Goal: Task Accomplishment & Management: Manage account settings

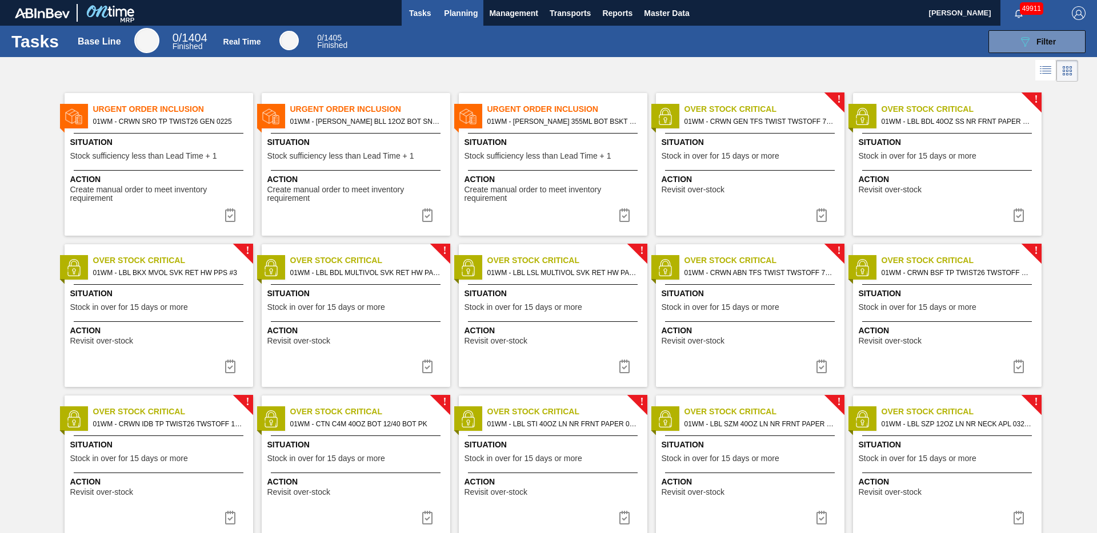
click at [454, 17] on span "Planning" at bounding box center [461, 13] width 34 height 14
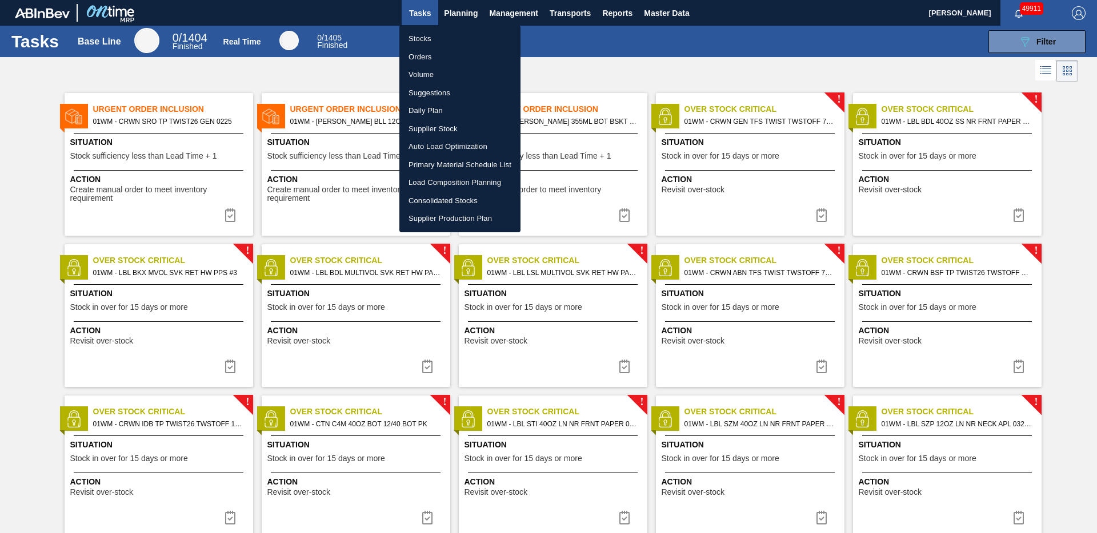
click at [442, 38] on li "Stocks" at bounding box center [459, 39] width 121 height 18
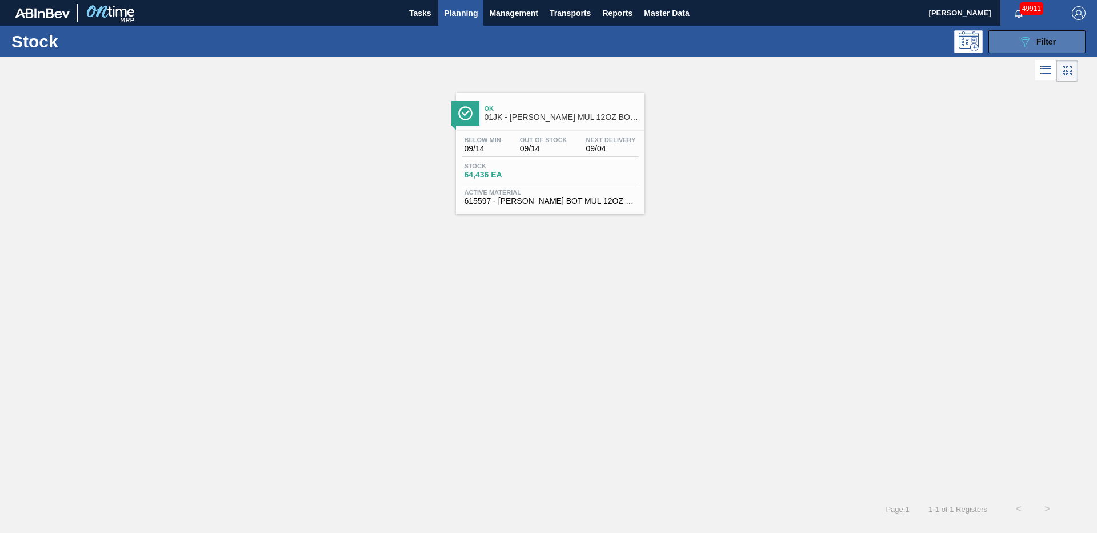
click at [1040, 39] on span "Filter" at bounding box center [1045, 41] width 19 height 9
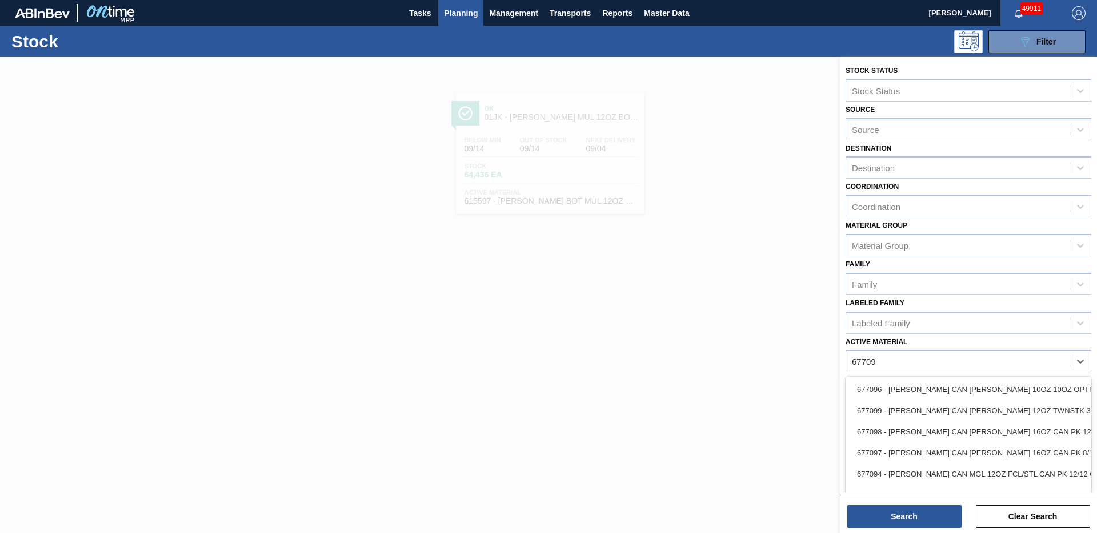
type Material "677099"
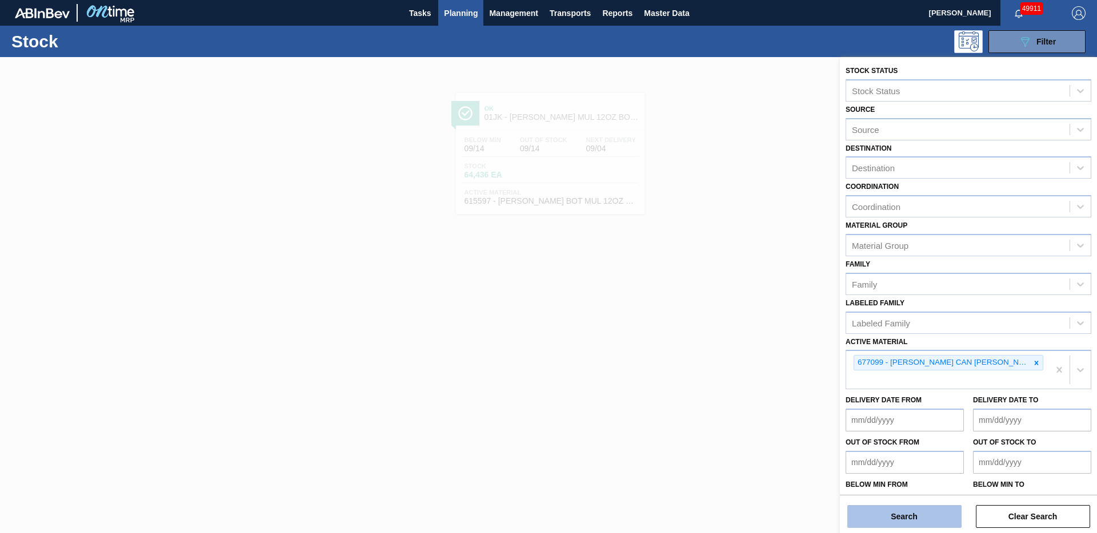
click at [911, 523] on button "Search" at bounding box center [904, 516] width 114 height 23
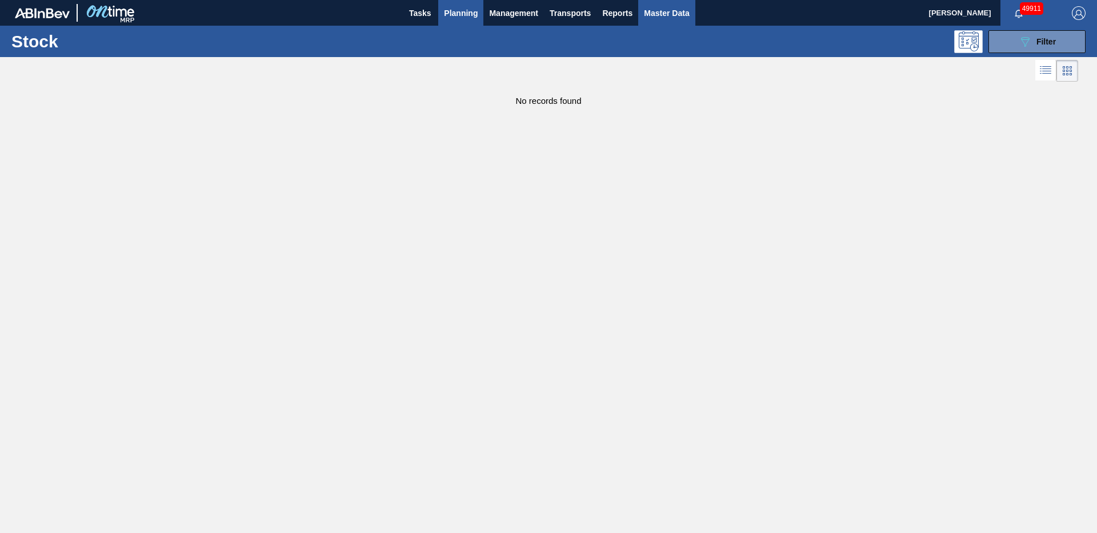
click at [661, 12] on span "Master Data" at bounding box center [666, 13] width 45 height 14
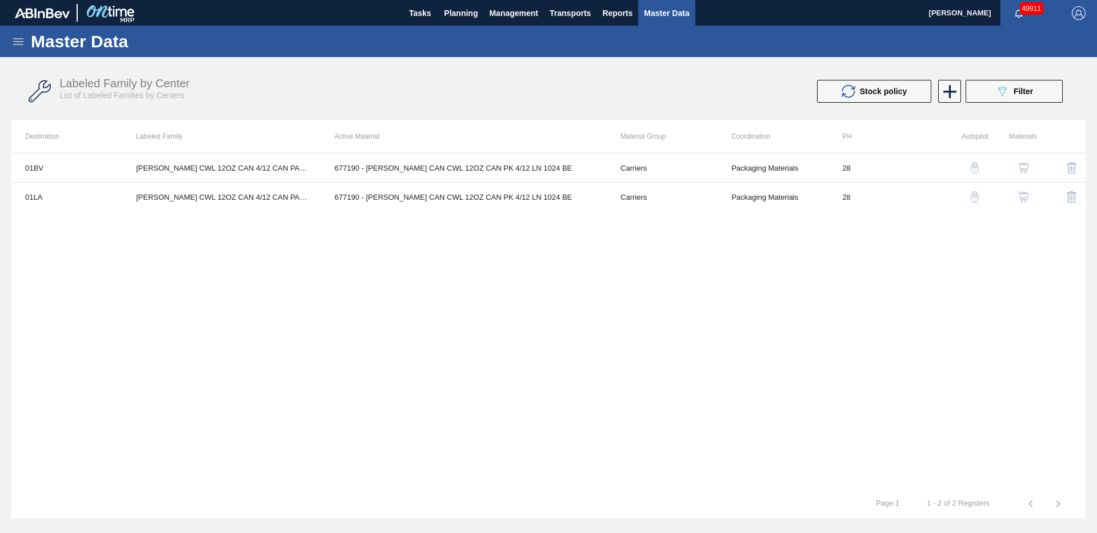
click at [20, 42] on icon at bounding box center [18, 42] width 14 height 14
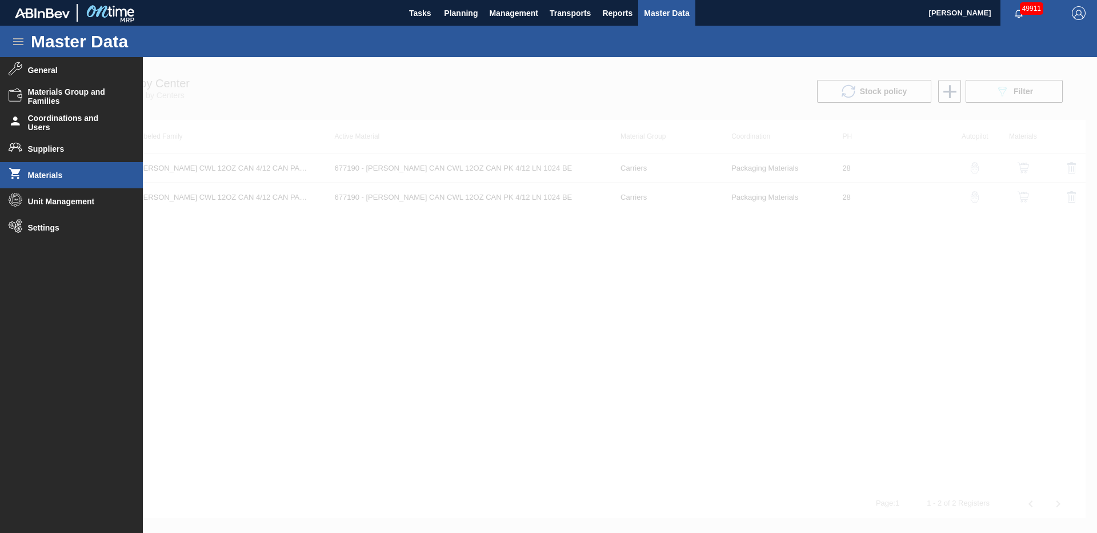
click at [96, 168] on li "Materials" at bounding box center [71, 175] width 143 height 26
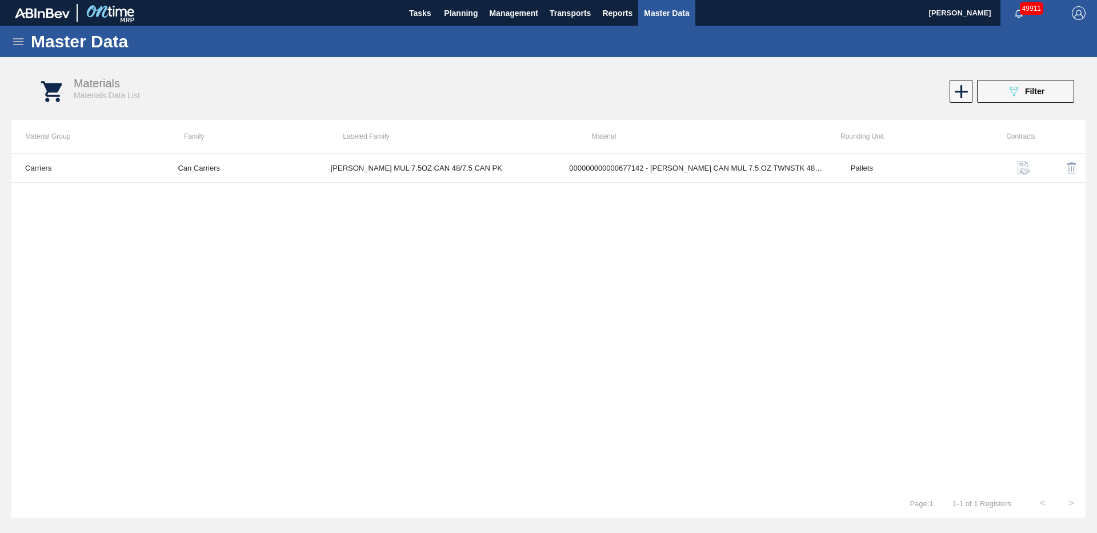
drag, startPoint x: 1012, startPoint y: 91, endPoint x: 1013, endPoint y: 97, distance: 5.8
click at [1012, 91] on icon "089F7B8B-B2A5-4AFE-B5C0-19BA573D28AC" at bounding box center [1013, 92] width 14 height 14
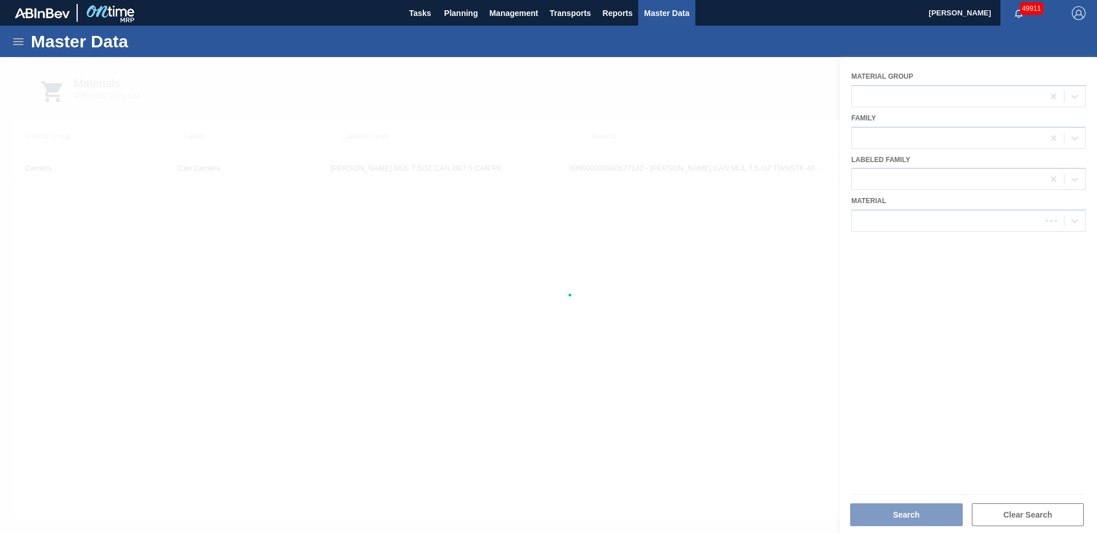
click at [1012, 223] on div at bounding box center [548, 295] width 1097 height 476
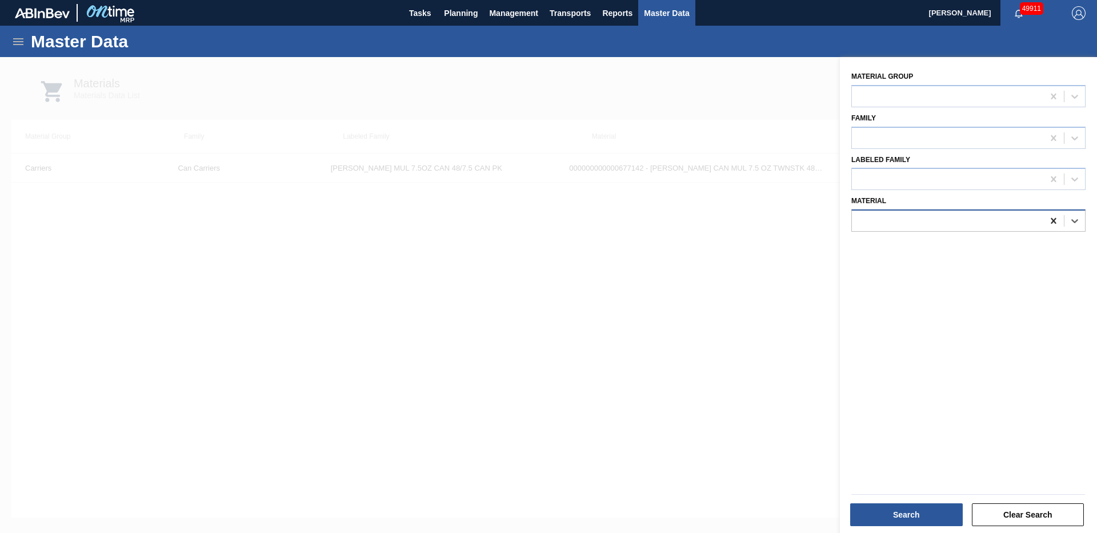
click at [1055, 222] on icon at bounding box center [1052, 220] width 11 height 11
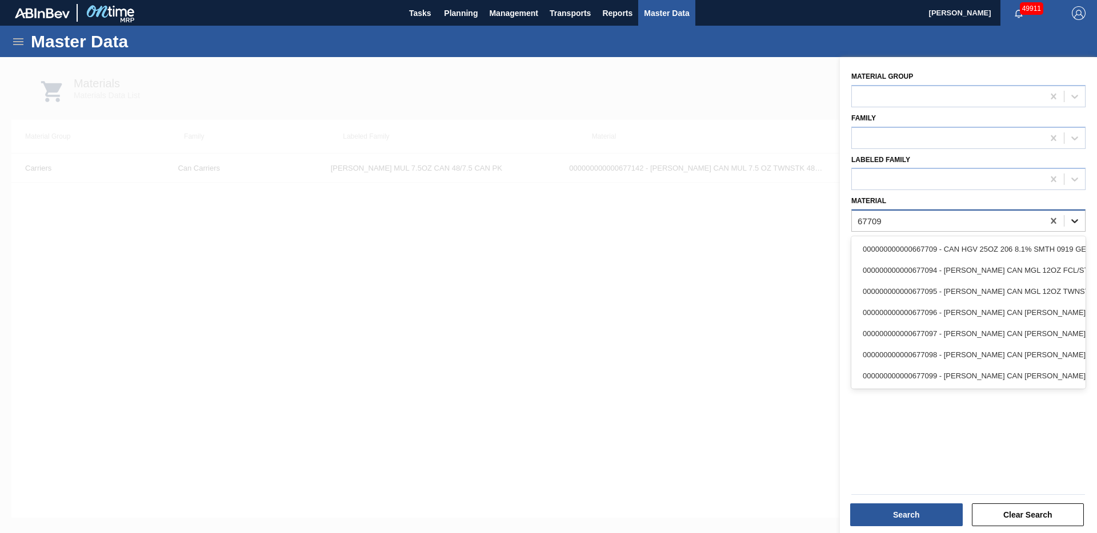
type input "677099"
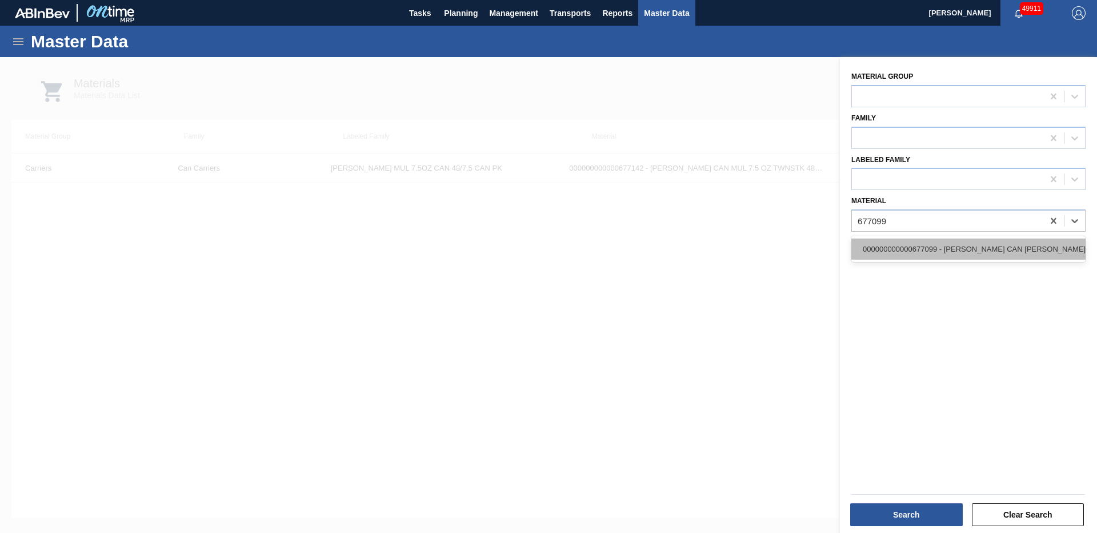
click at [1029, 252] on div "000000000000677099 - [PERSON_NAME] CAN [PERSON_NAME] 12OZ TWNSTK 30/12 CAN 0724" at bounding box center [968, 249] width 234 height 21
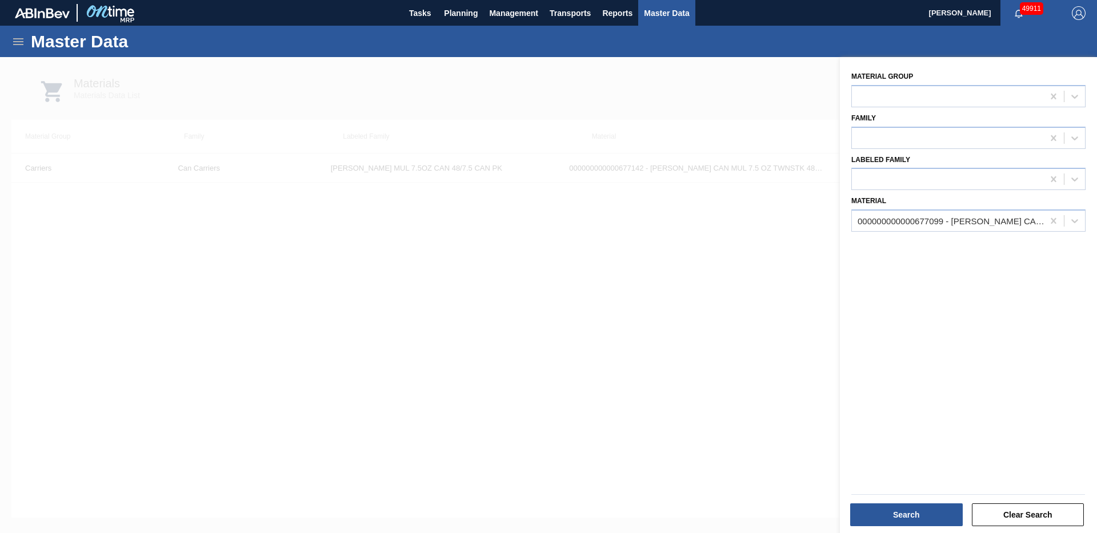
click at [1029, 252] on div "Material Group Family Labeled Family Material 000000000000677099 - [PERSON_NAME…" at bounding box center [968, 296] width 257 height 479
click at [887, 523] on button "Search" at bounding box center [906, 515] width 113 height 23
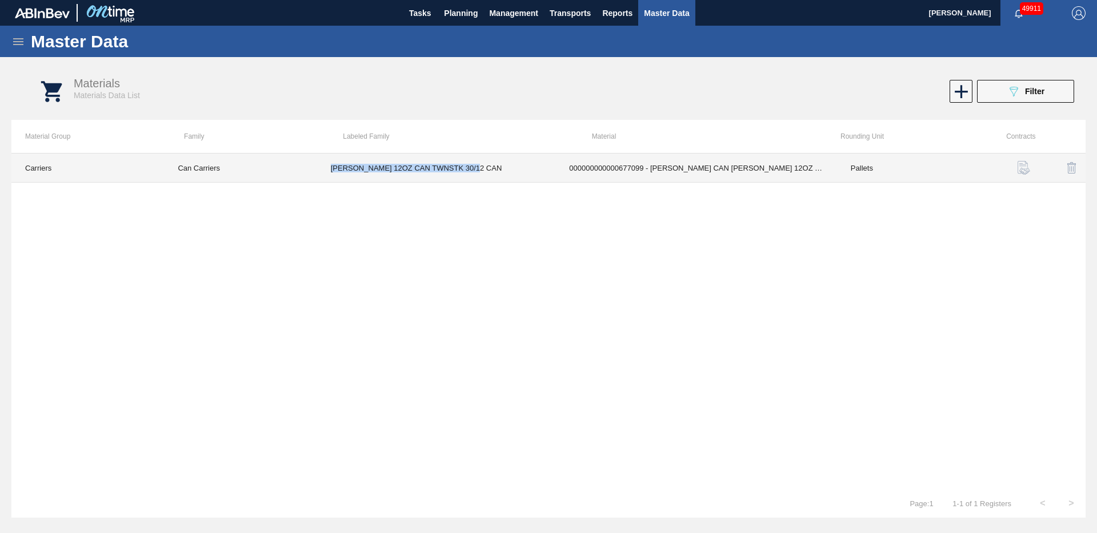
drag, startPoint x: 327, startPoint y: 169, endPoint x: 508, endPoint y: 172, distance: 181.6
click at [508, 172] on td "[PERSON_NAME] 12OZ CAN TWNSTK 30/12 CAN" at bounding box center [436, 168] width 239 height 29
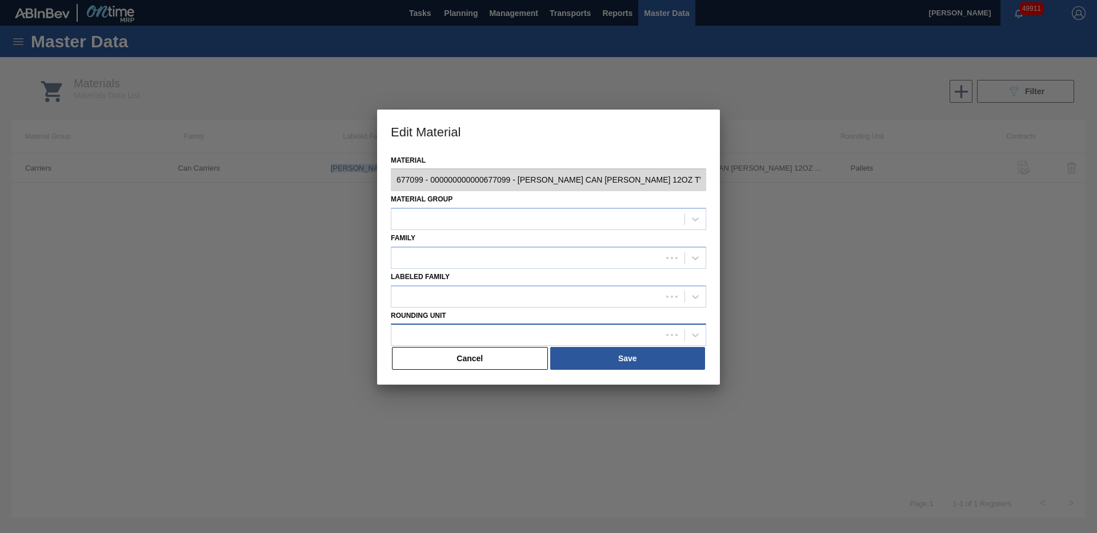
type input "677099 - 000000000000677099 - [PERSON_NAME] CAN [PERSON_NAME] 12OZ TWNSTK 30/12…"
click at [440, 365] on button "Cancel" at bounding box center [470, 358] width 156 height 23
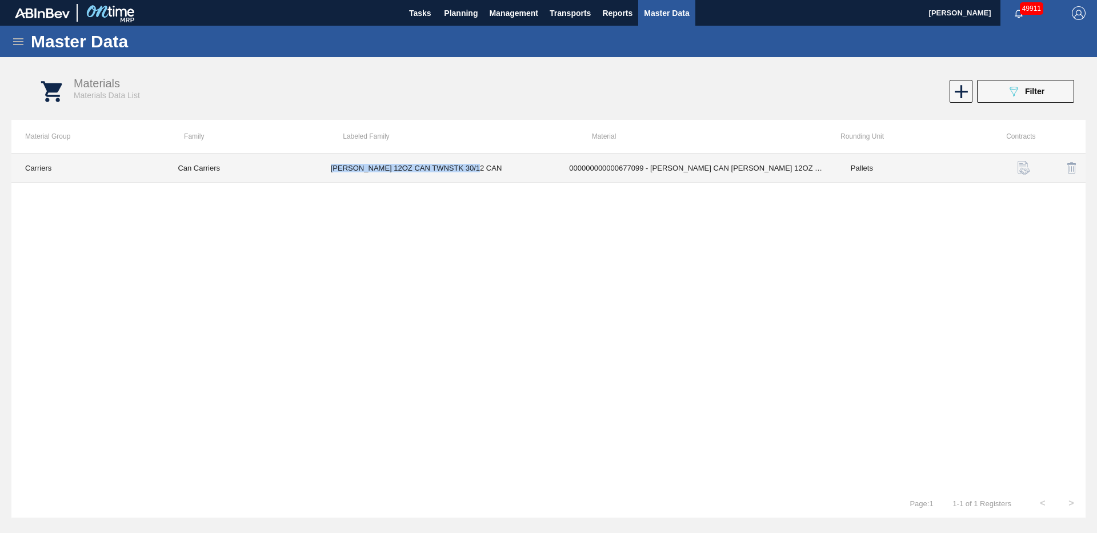
copy td "[PERSON_NAME] 12OZ CAN TWNSTK 30/12 CAN"
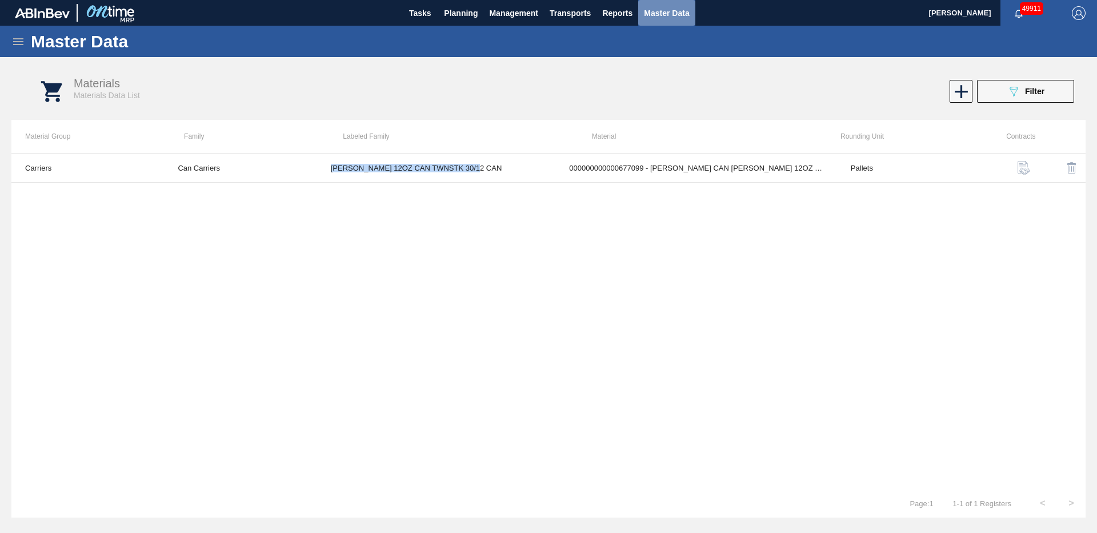
click at [660, 15] on span "Master Data" at bounding box center [666, 13] width 45 height 14
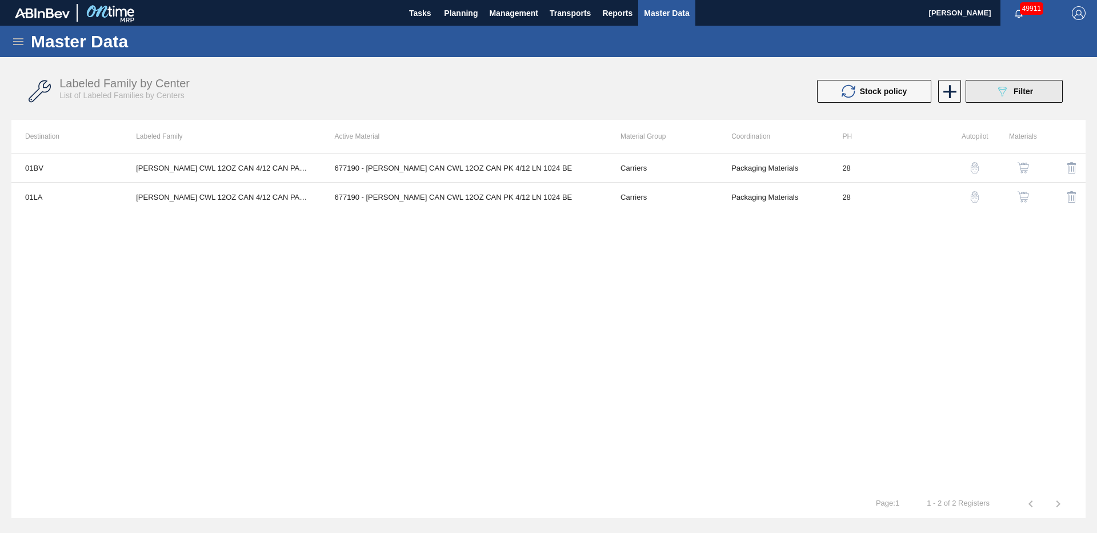
click at [1008, 94] on div "089F7B8B-B2A5-4AFE-B5C0-19BA573D28AC Filter" at bounding box center [1014, 92] width 38 height 14
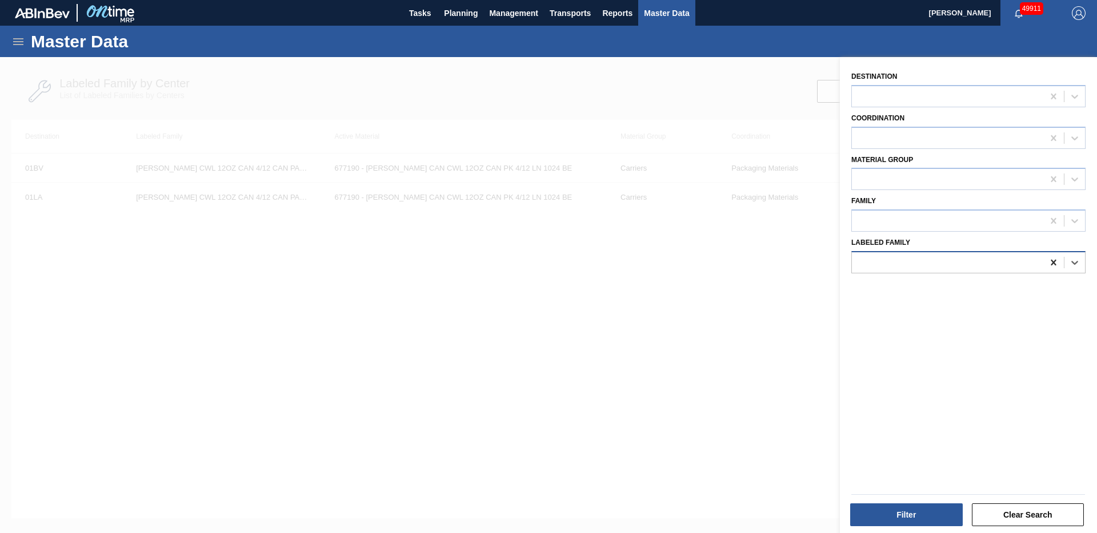
click at [1051, 266] on icon at bounding box center [1052, 262] width 11 height 11
paste Family "[PERSON_NAME] 12OZ CAN TWNSTK 30/12 CAN"
type Family "[PERSON_NAME] 12OZ CAN TWNSTK 30/12 CAN"
click at [892, 512] on button "Filter" at bounding box center [906, 515] width 113 height 23
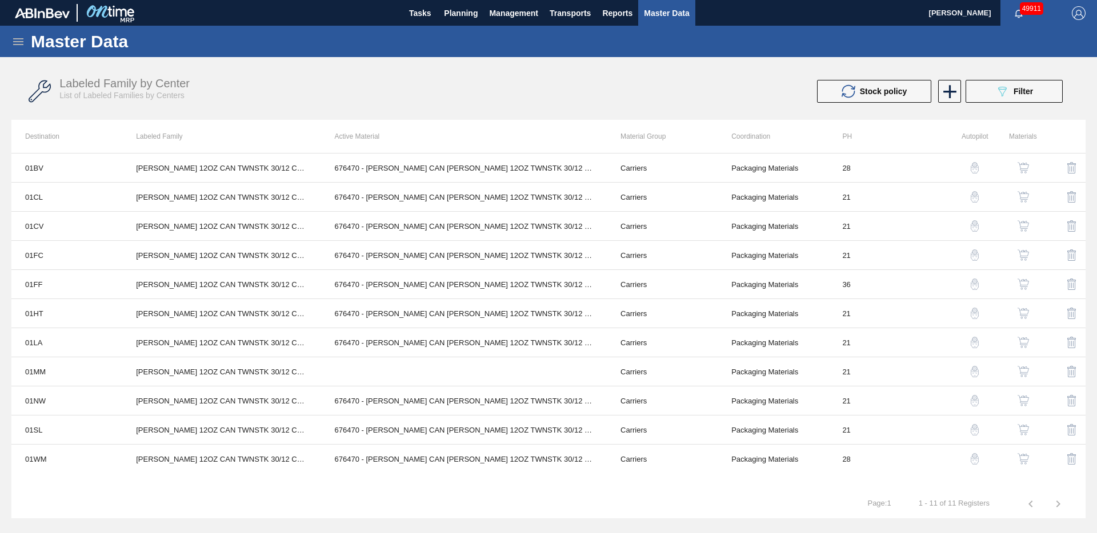
click at [1024, 371] on img "button" at bounding box center [1022, 371] width 11 height 11
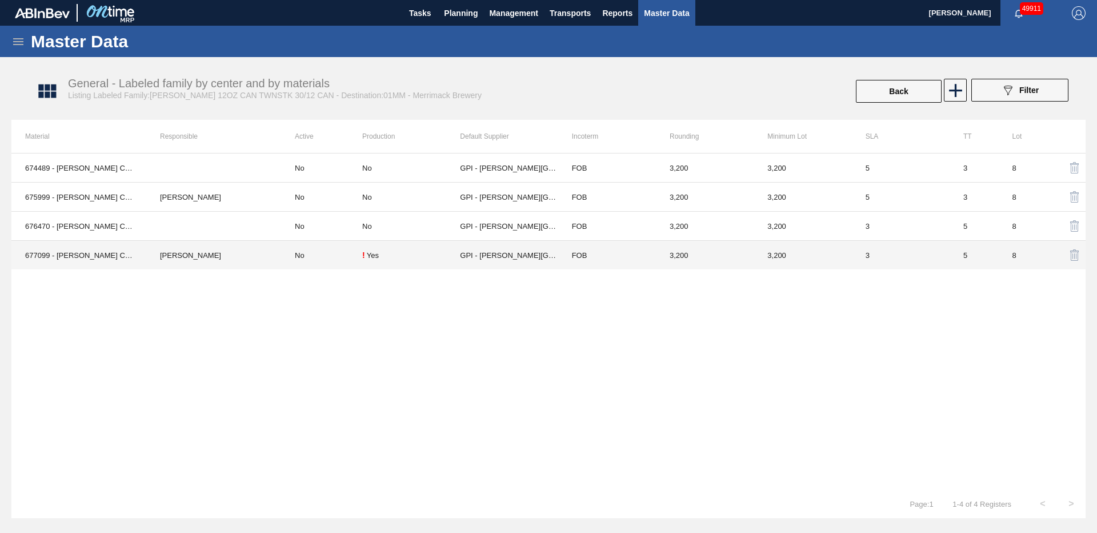
click at [332, 266] on td "No" at bounding box center [321, 255] width 81 height 29
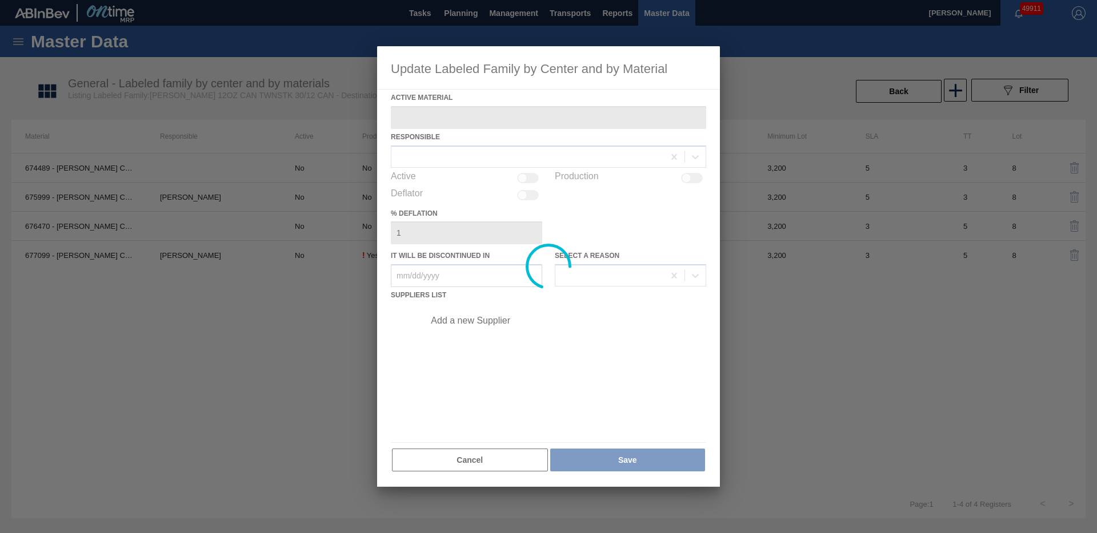
type Material "677099 - [PERSON_NAME] CAN [PERSON_NAME] 12OZ TWNSTK 30/12 CAN 0724"
checkbox input "true"
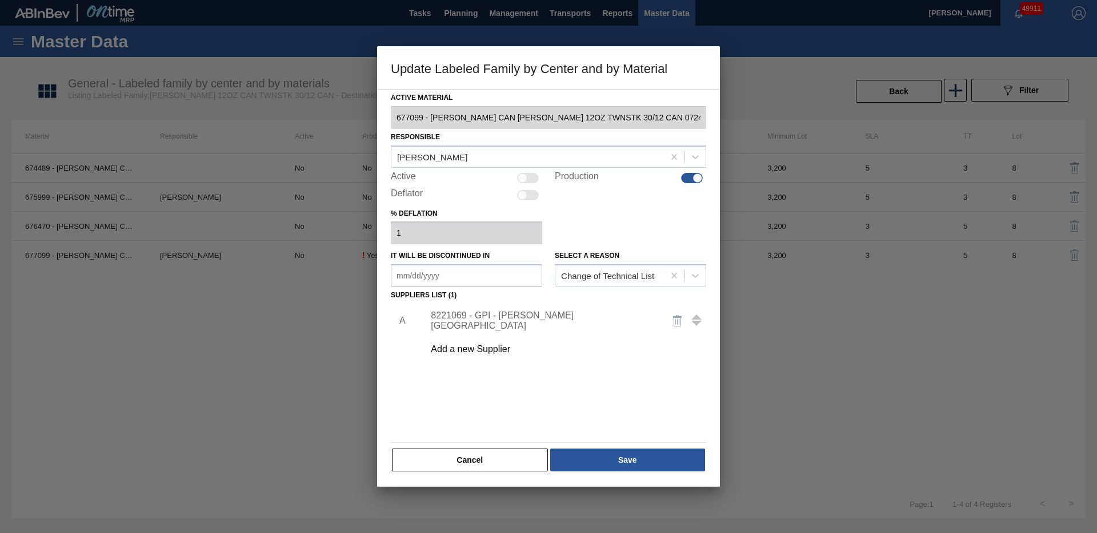
click at [517, 178] on div at bounding box center [522, 178] width 10 height 10
checkbox input "true"
click at [671, 275] on icon at bounding box center [673, 275] width 11 height 11
click at [624, 455] on button "Save" at bounding box center [627, 460] width 155 height 23
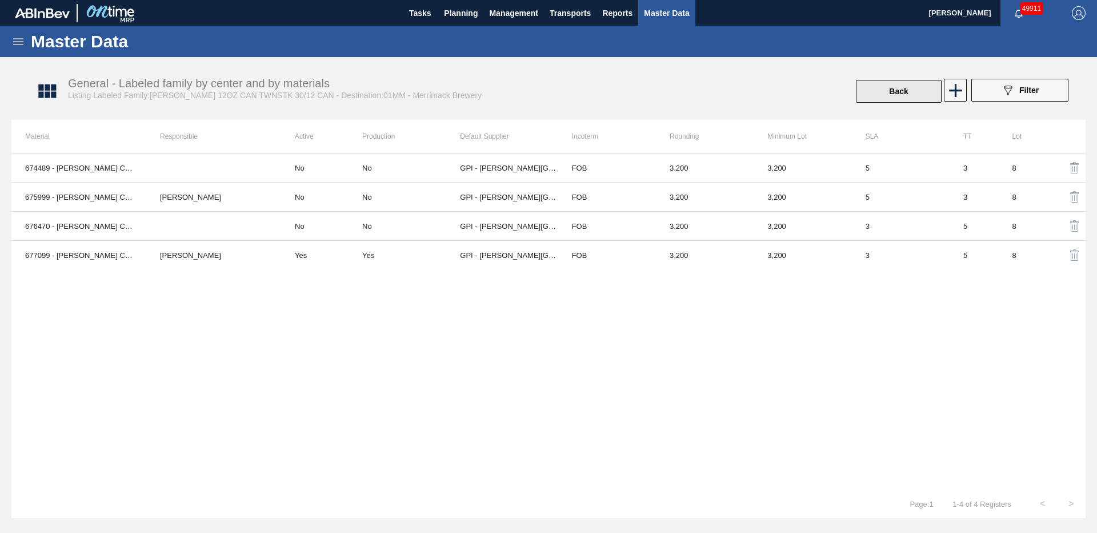
click at [909, 94] on button "Back" at bounding box center [899, 91] width 86 height 23
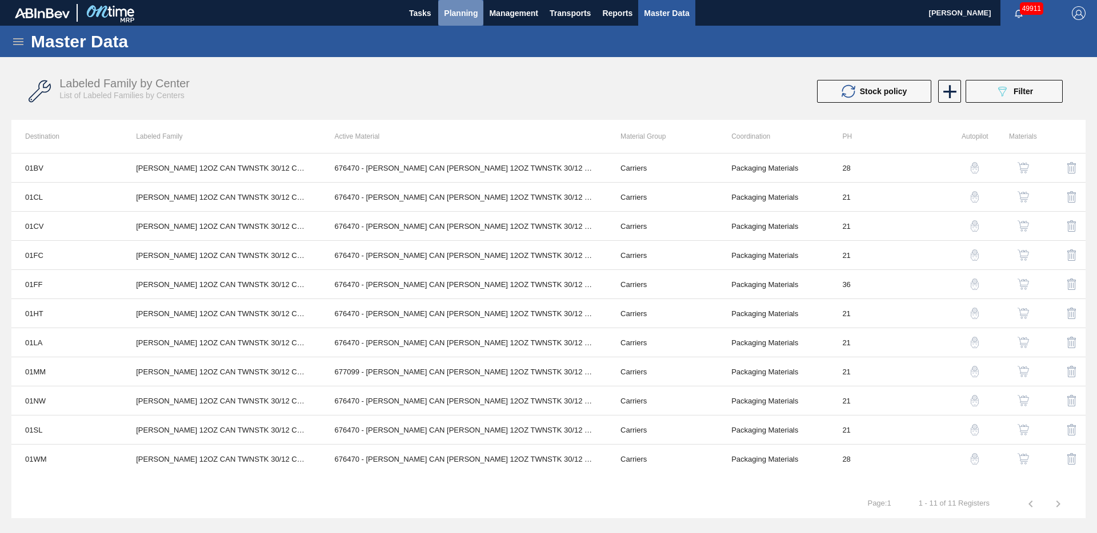
click at [468, 12] on span "Planning" at bounding box center [461, 13] width 34 height 14
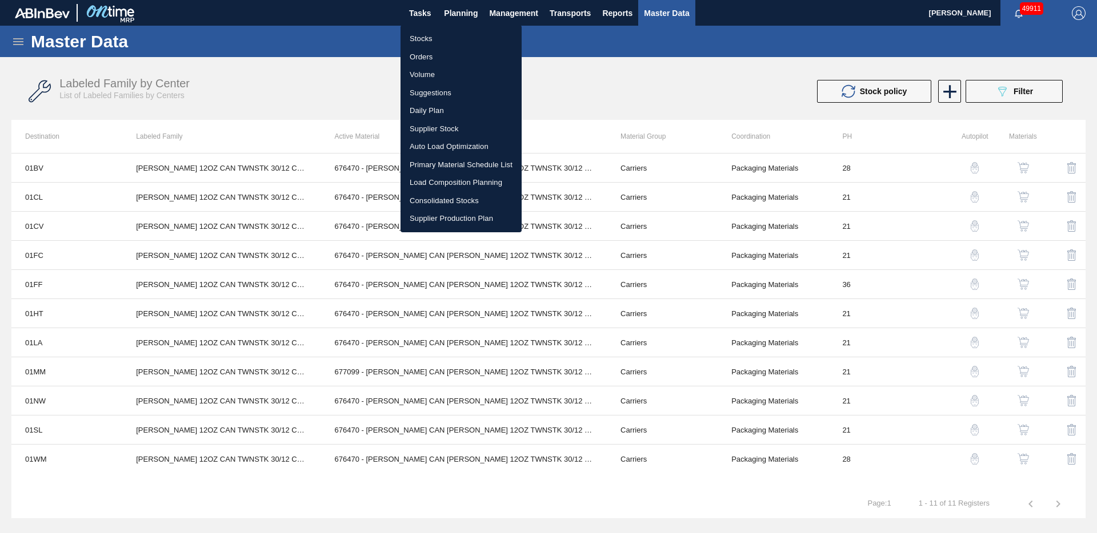
click at [425, 41] on li "Stocks" at bounding box center [460, 39] width 121 height 18
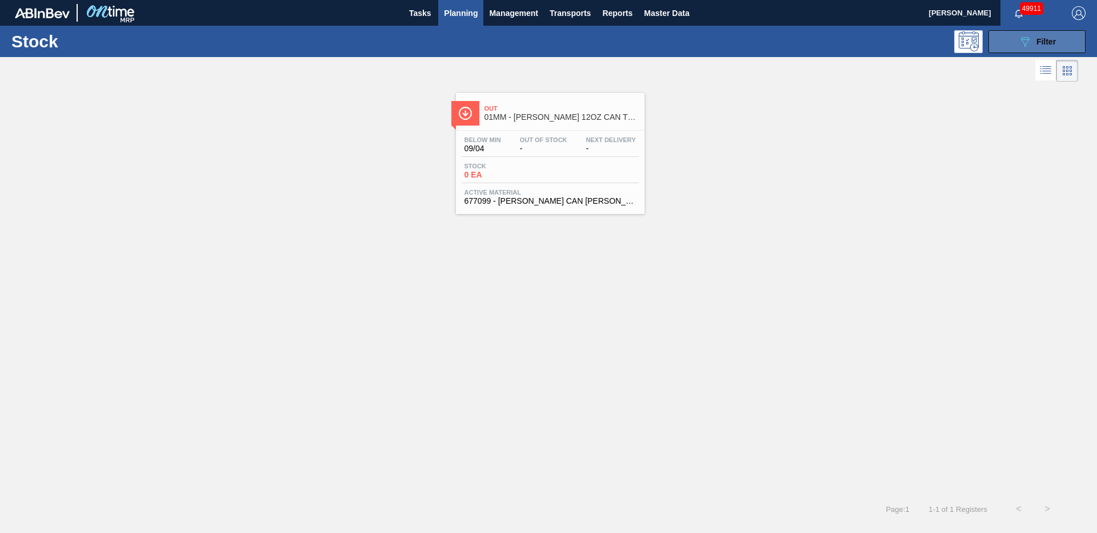
click at [1026, 46] on icon "089F7B8B-B2A5-4AFE-B5C0-19BA573D28AC" at bounding box center [1025, 42] width 14 height 14
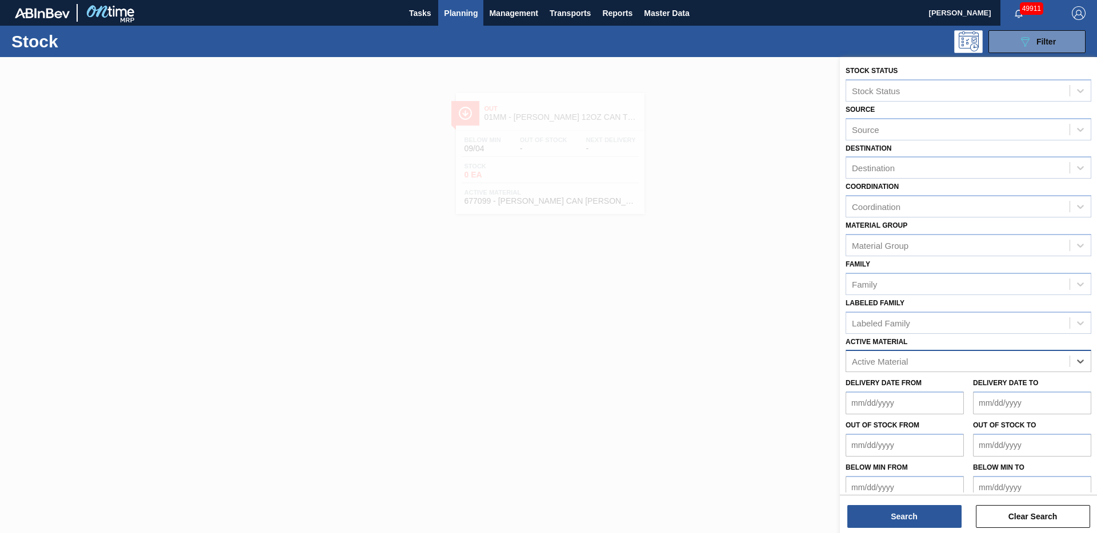
paste Material "CRTN M5B 355ML LN MW 4/6 1536-E AMBER BOTTLE MASTER CARTON"
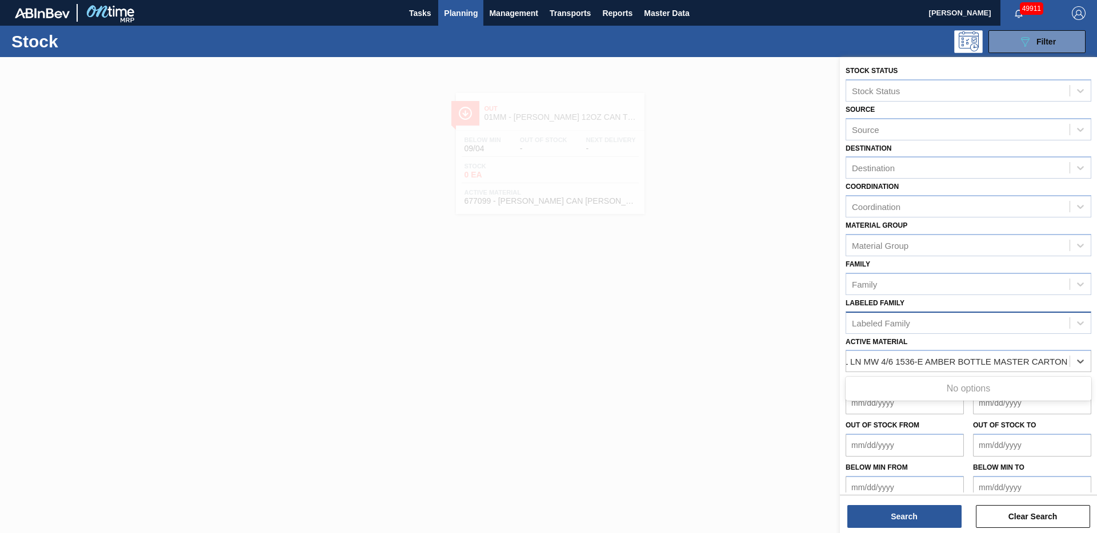
type Material "CRTN M5B 355ML LN MW 4/6 1536-E AMBER BOTTLE MASTER CARTON"
click at [1007, 312] on div "Labeled Family" at bounding box center [968, 323] width 246 height 22
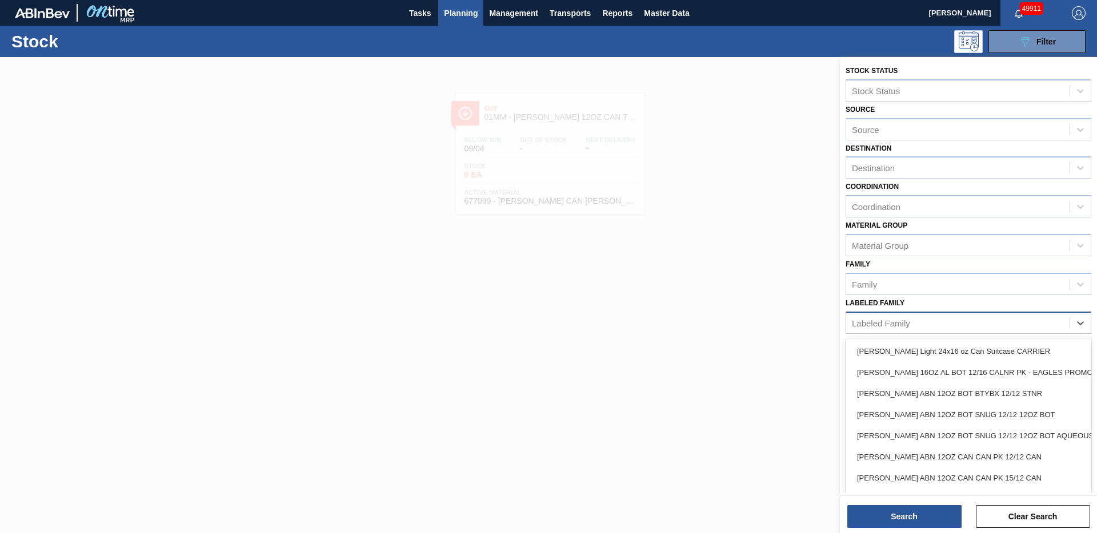
click at [1009, 318] on div "Labeled Family" at bounding box center [957, 323] width 223 height 17
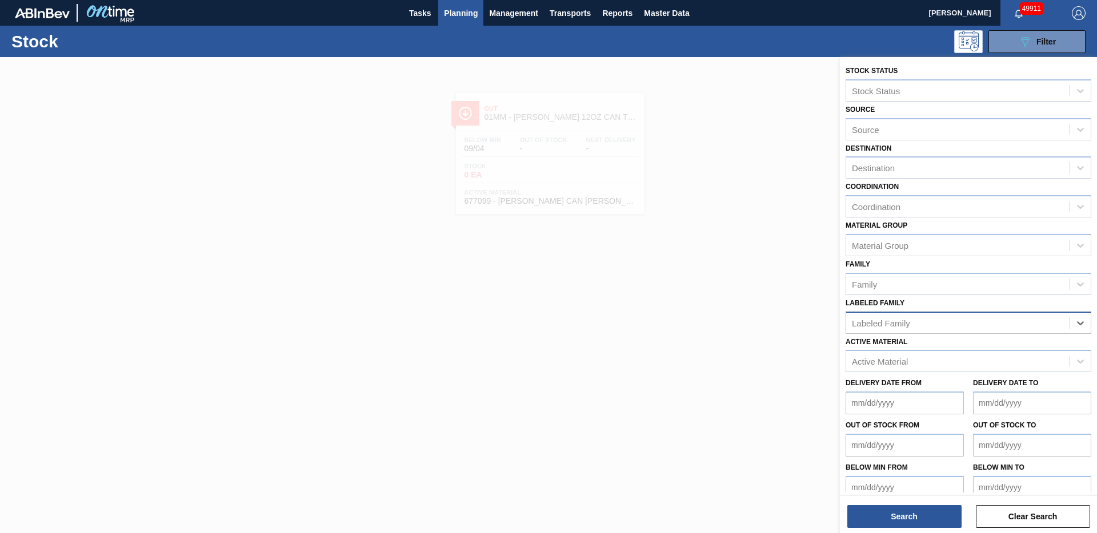
paste Family "CRTN M5B 355ML LN MW 4/6 1536-E AMBER BOTTLE MASTER CARTON"
type Family "CRTN M5B 355ML LN MW 4/6 1536-E AMBER BOTTLE MASTER CARTON"
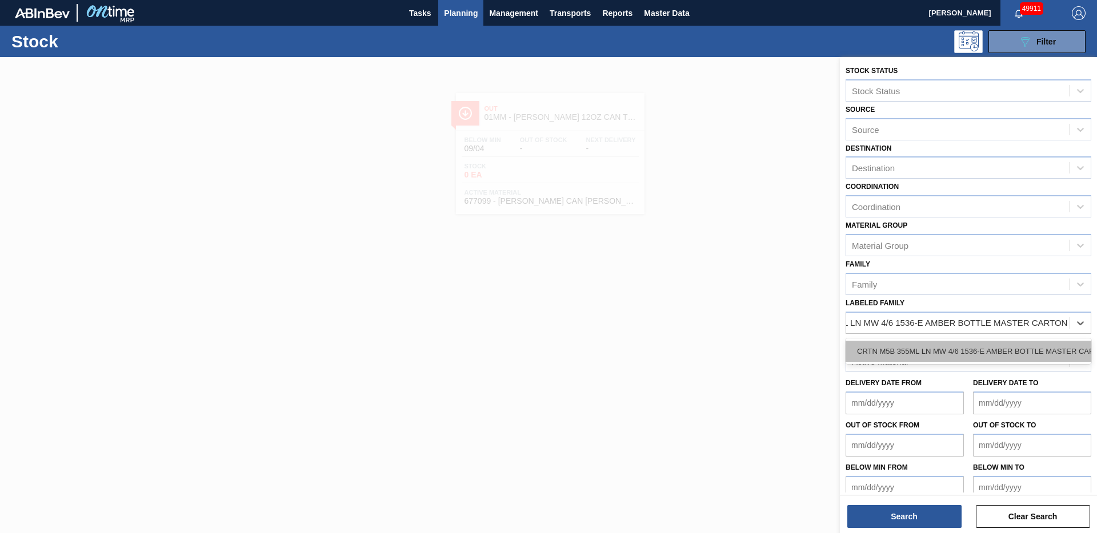
click at [983, 348] on div "CRTN M5B 355ML LN MW 4/6 1536-E AMBER BOTTLE MASTER CARTON" at bounding box center [968, 351] width 246 height 21
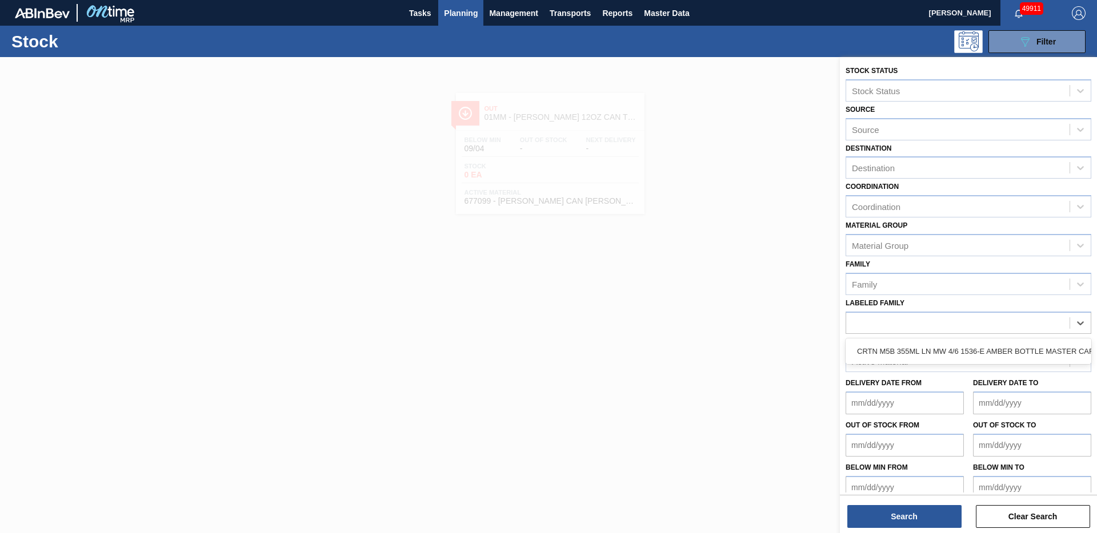
scroll to position [0, 0]
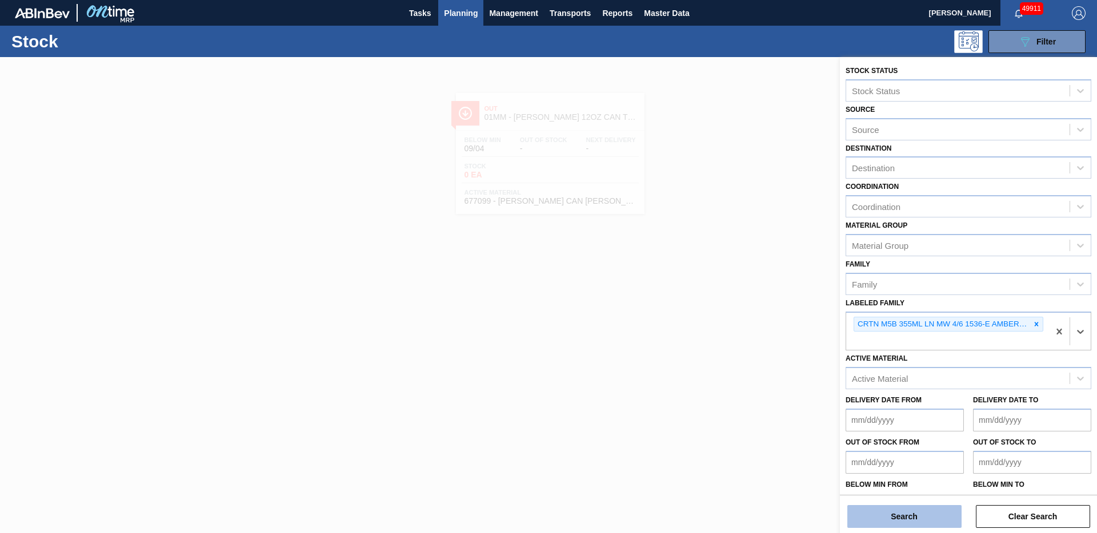
click at [894, 514] on button "Search" at bounding box center [904, 516] width 114 height 23
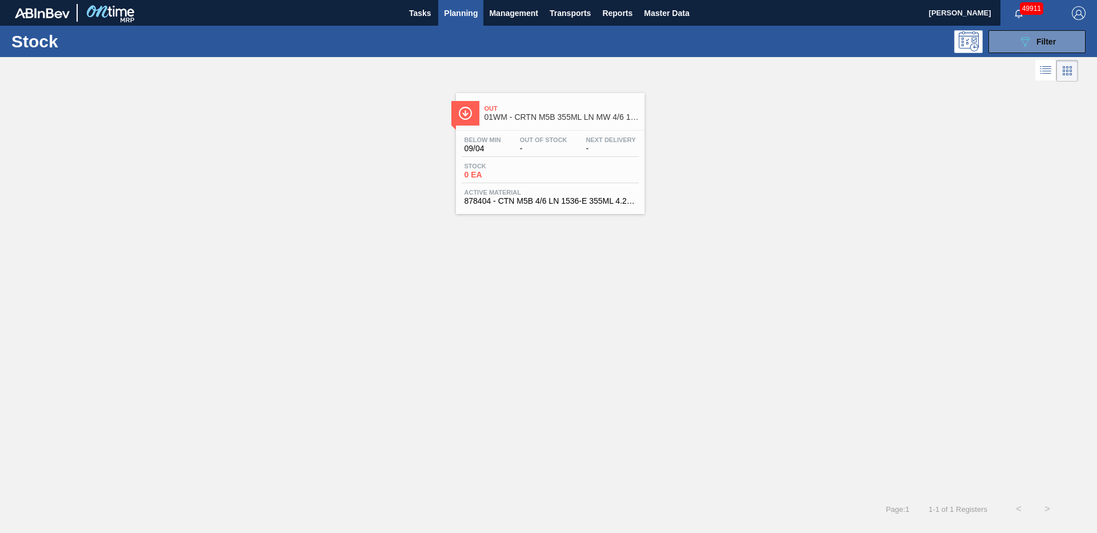
click at [539, 105] on span "Out" at bounding box center [561, 108] width 154 height 7
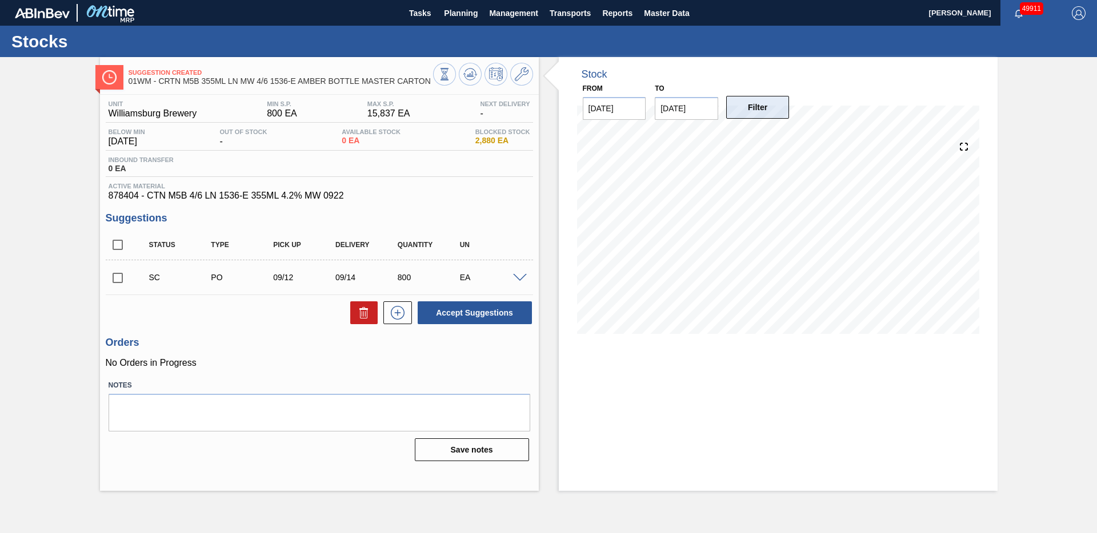
click at [758, 107] on button "Filter" at bounding box center [757, 107] width 63 height 23
click at [693, 118] on input "[DATE]" at bounding box center [685, 108] width 63 height 23
click at [782, 138] on button "Next Month" at bounding box center [782, 136] width 8 height 8
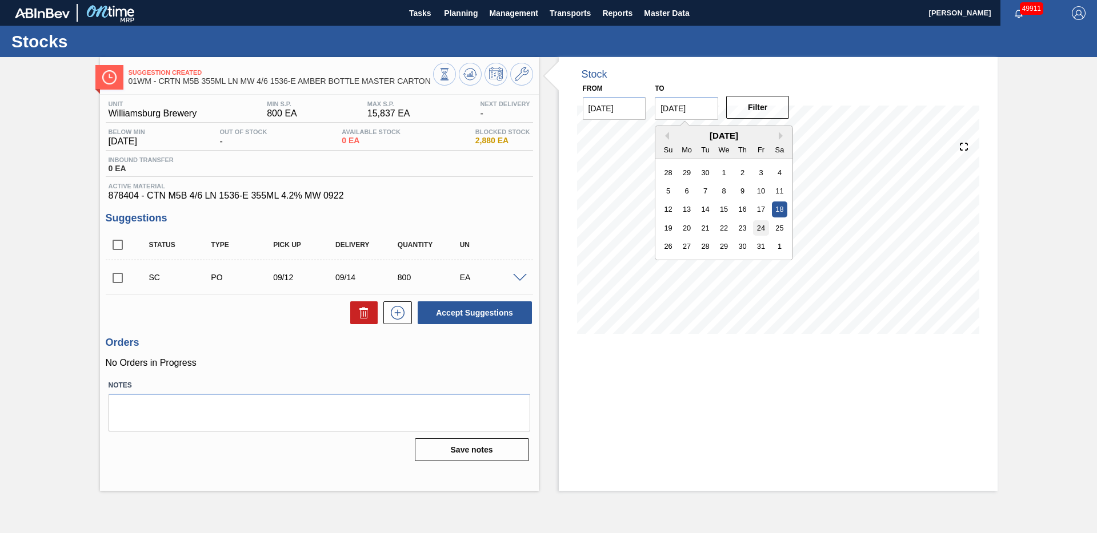
click at [765, 222] on div "24" at bounding box center [760, 227] width 15 height 15
type input "[DATE]"
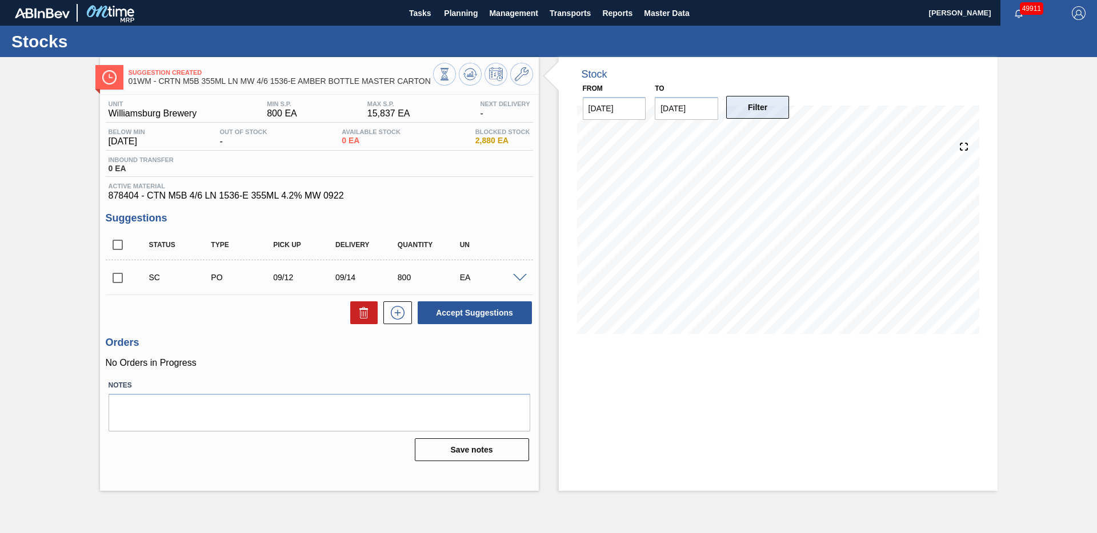
click at [762, 118] on button "Filter" at bounding box center [757, 107] width 63 height 23
click at [528, 77] on button at bounding box center [521, 74] width 23 height 23
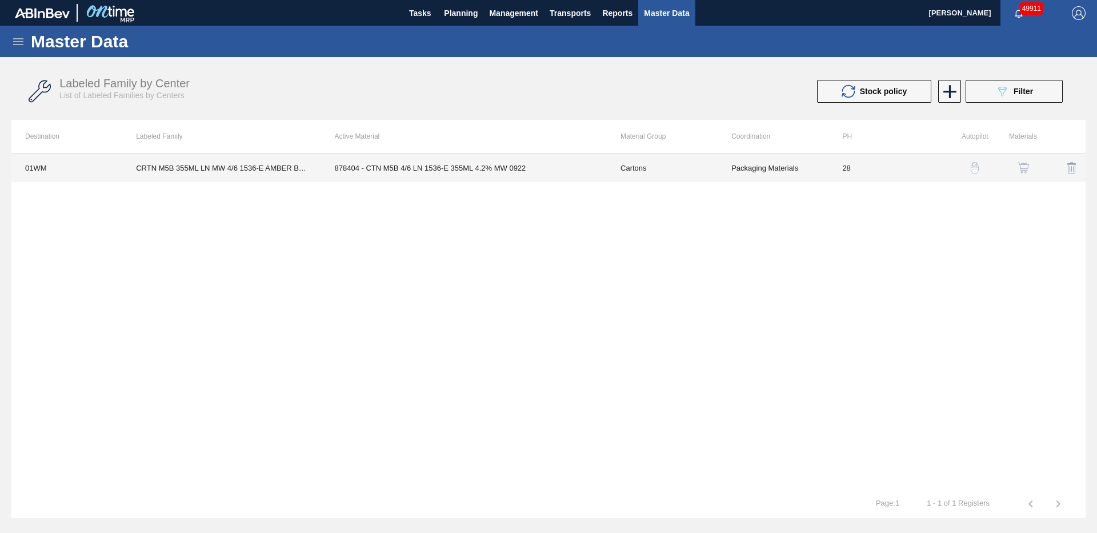
click at [564, 162] on td "878404 - CTN M5B 4/6 LN 1536-E 355ML 4.2% MW 0922" at bounding box center [464, 168] width 286 height 29
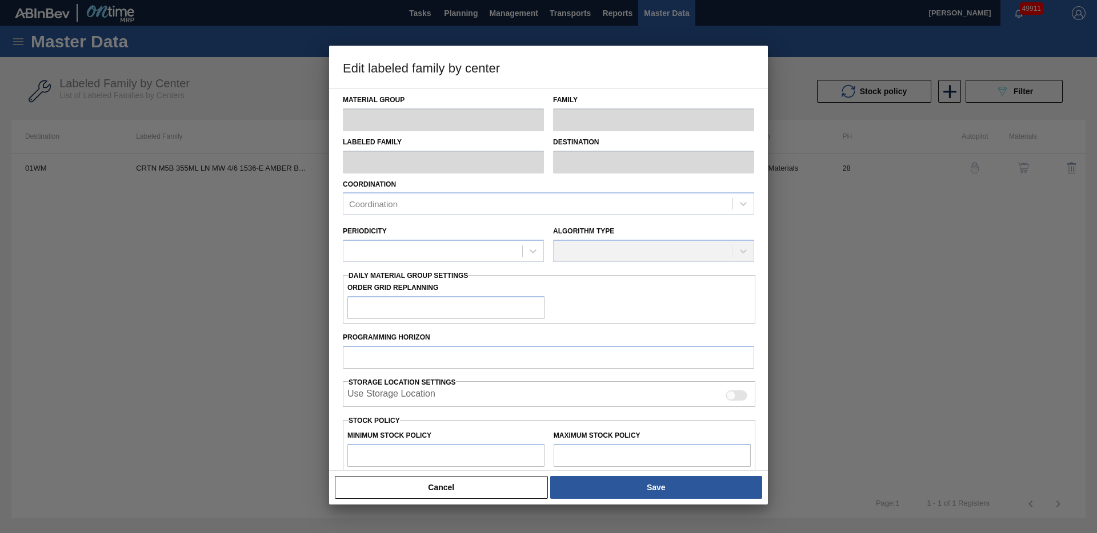
type input "Cartons"
type input "Corrugate Cartons"
type input "CRTN M5B 355ML LN MW 4/6 1536-E AMBER BOTTLE MASTER CARTON"
type input "01WM - Williamsburg Brewery"
type input "28"
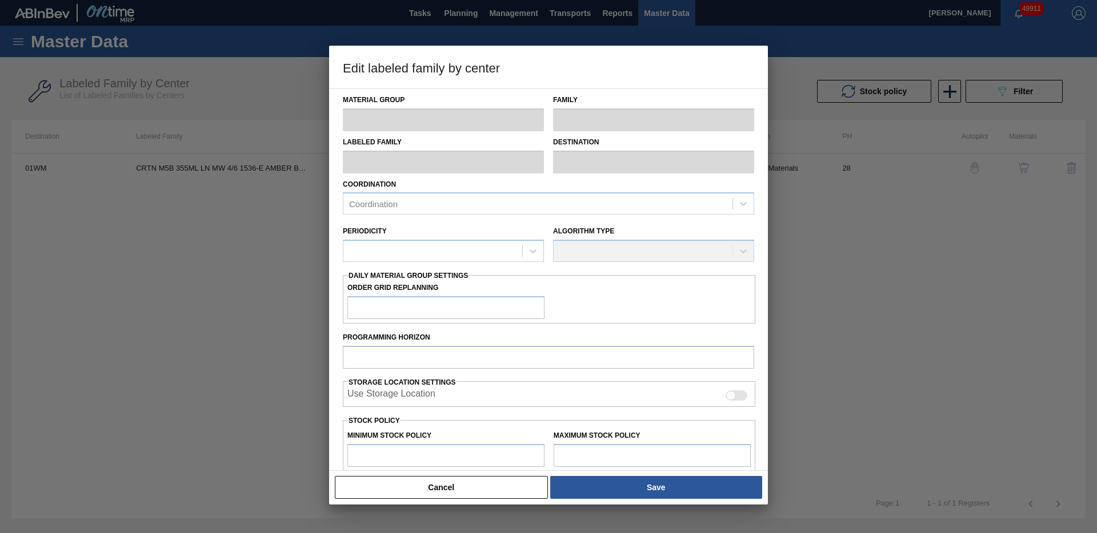
type input "800"
type input "15,837"
type input "3"
type input "1,251"
checkbox input "true"
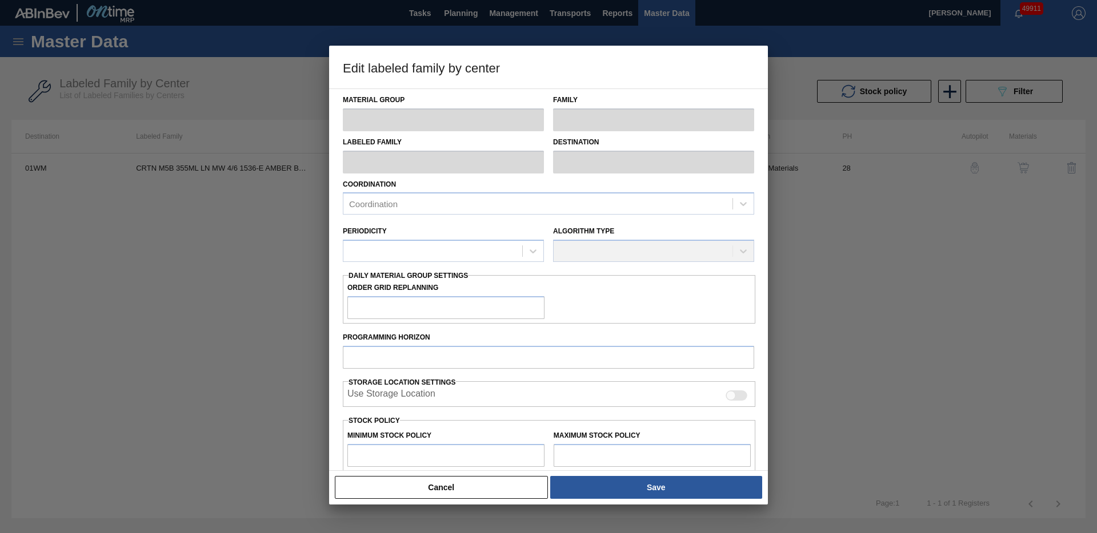
checkbox input "true"
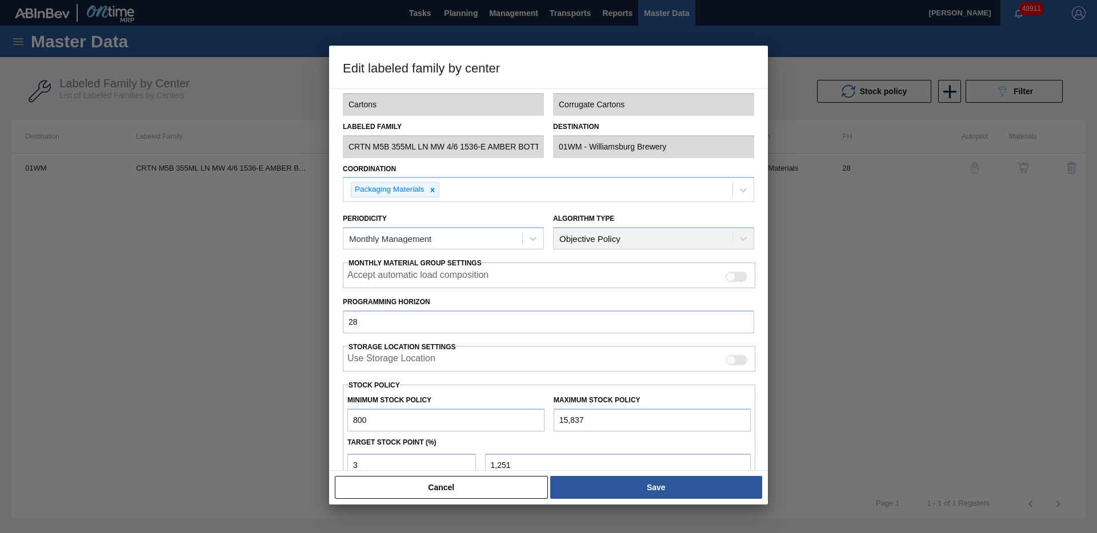
scroll to position [23, 0]
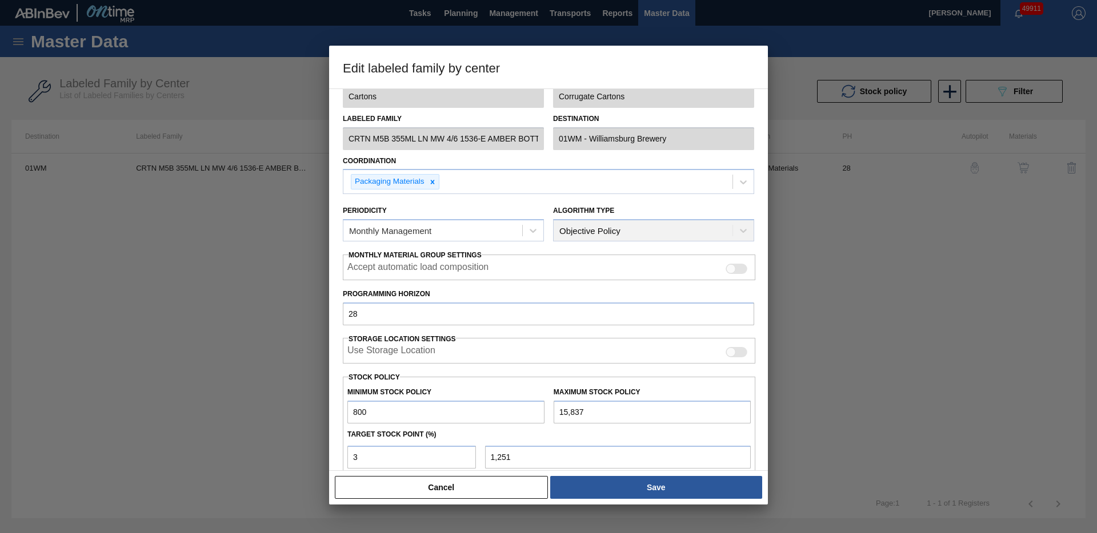
drag, startPoint x: 354, startPoint y: 413, endPoint x: 440, endPoint y: 412, distance: 86.2
click at [438, 413] on input "800" at bounding box center [445, 412] width 197 height 23
type input "0"
type input "475"
type input "0"
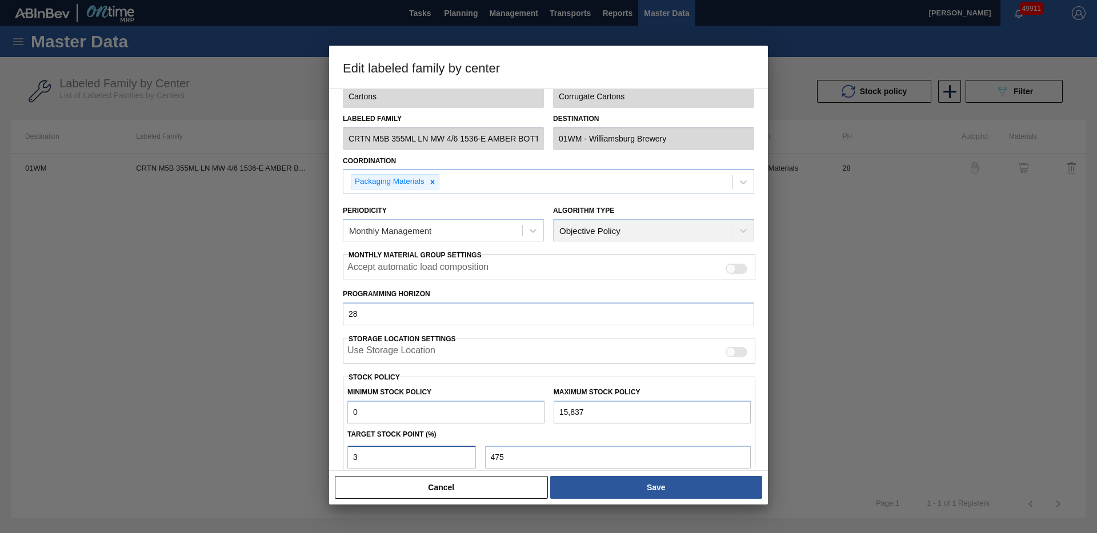
drag, startPoint x: 383, startPoint y: 459, endPoint x: 349, endPoint y: 459, distance: 34.3
click at [349, 459] on input "3" at bounding box center [411, 457] width 128 height 23
type input "6"
type input "950"
type input "0"
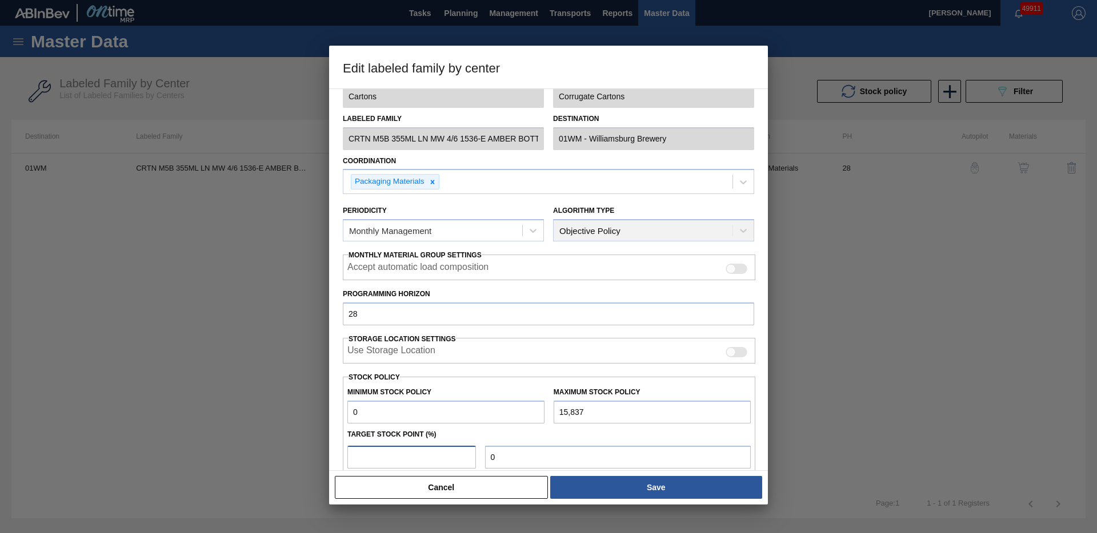
type input "5"
type input "792"
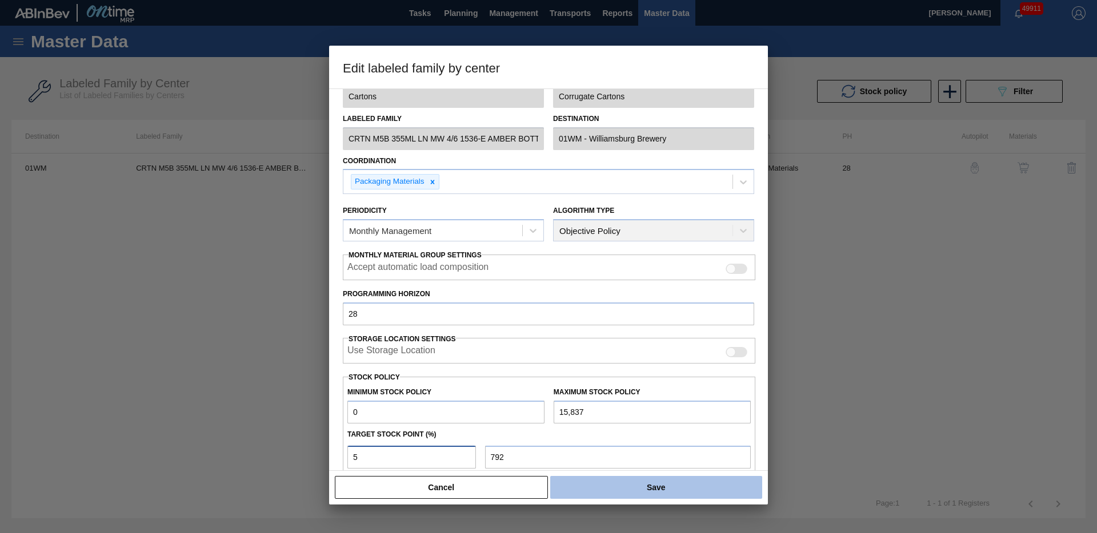
type input "5"
click at [650, 493] on button "Save" at bounding box center [656, 487] width 212 height 23
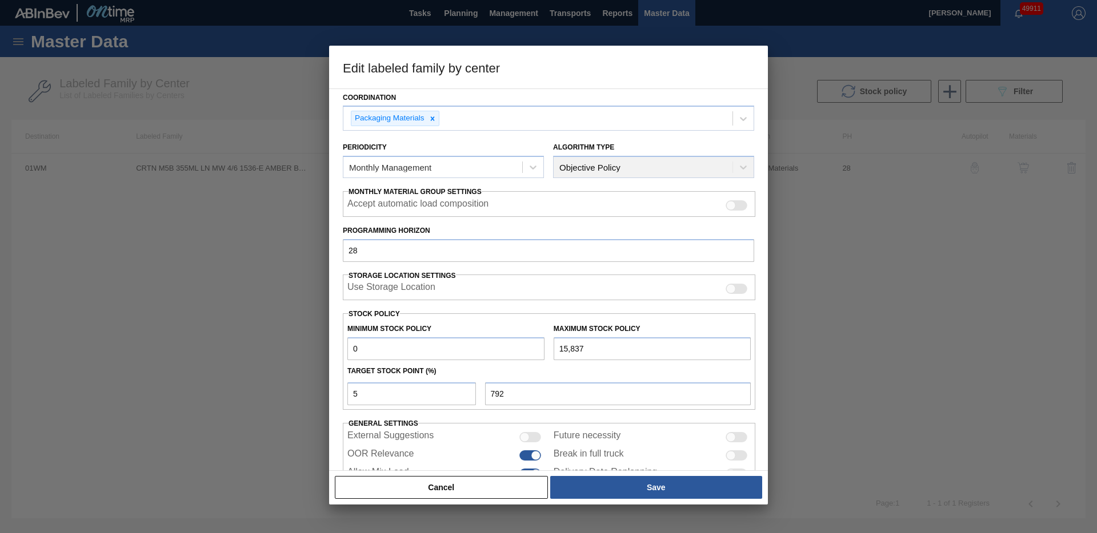
scroll to position [126, 0]
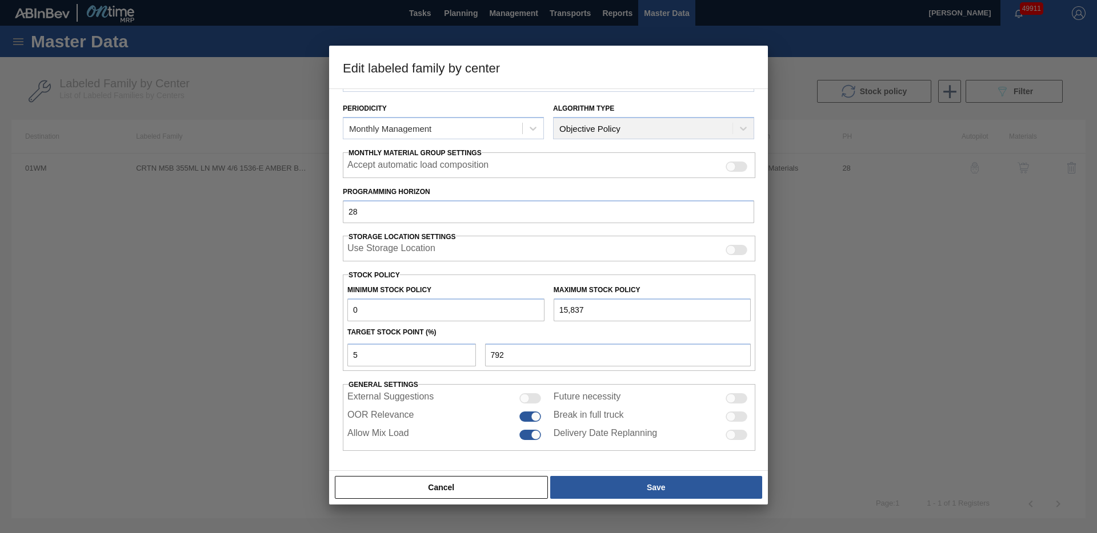
drag, startPoint x: 649, startPoint y: 493, endPoint x: 812, endPoint y: 419, distance: 179.2
click at [648, 493] on button "Save" at bounding box center [656, 487] width 212 height 23
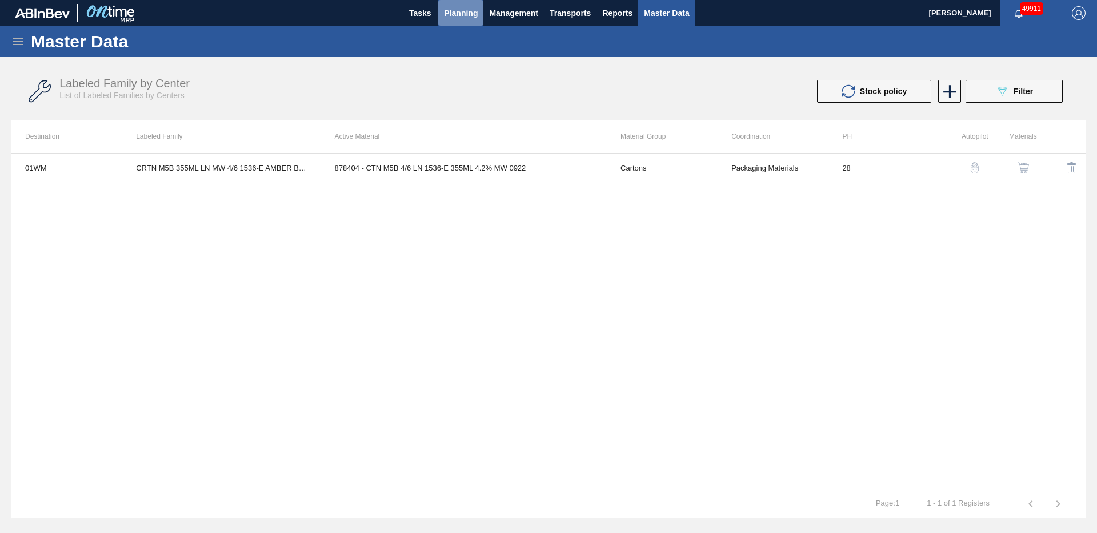
click at [452, 18] on span "Planning" at bounding box center [461, 13] width 34 height 14
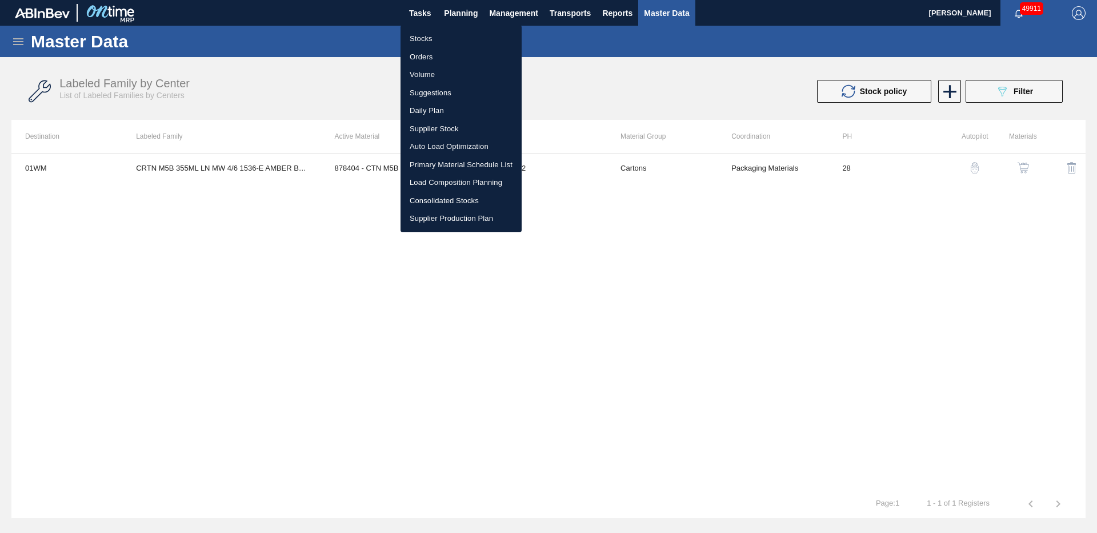
click at [444, 38] on li "Stocks" at bounding box center [460, 39] width 121 height 18
click at [443, 39] on li "Stocks" at bounding box center [460, 39] width 121 height 18
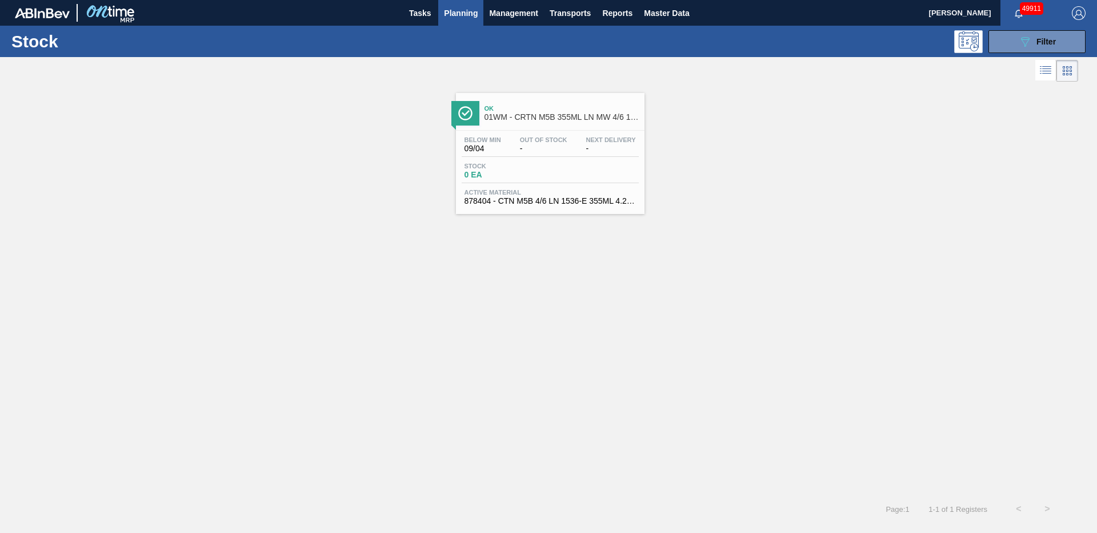
click at [521, 114] on span "01WM - CRTN M5B 355ML LN MW 4/6 1536-E AMBER BOTTLE MASTER CARTON" at bounding box center [561, 117] width 154 height 9
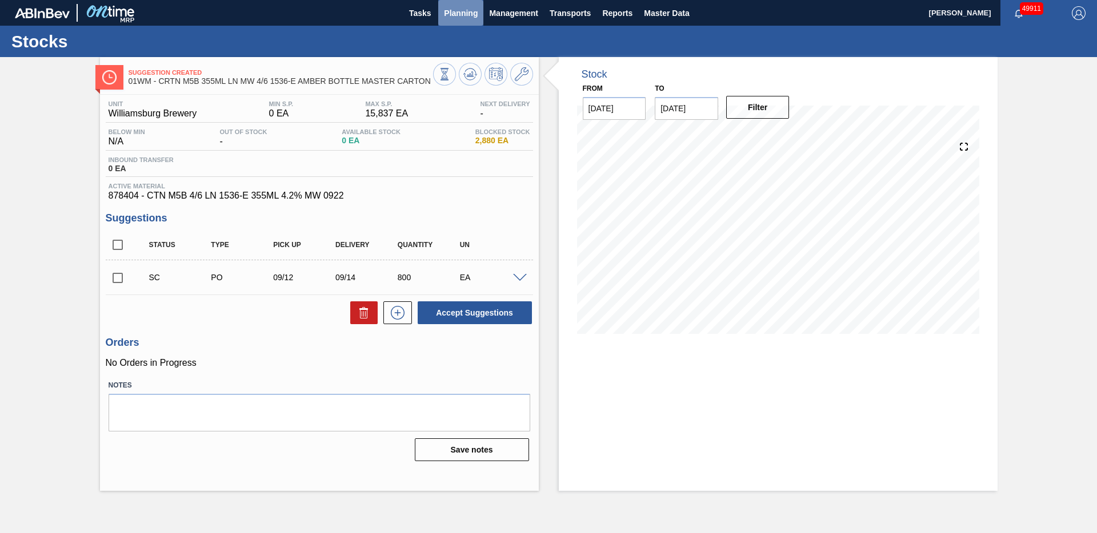
click at [469, 14] on span "Planning" at bounding box center [461, 13] width 34 height 14
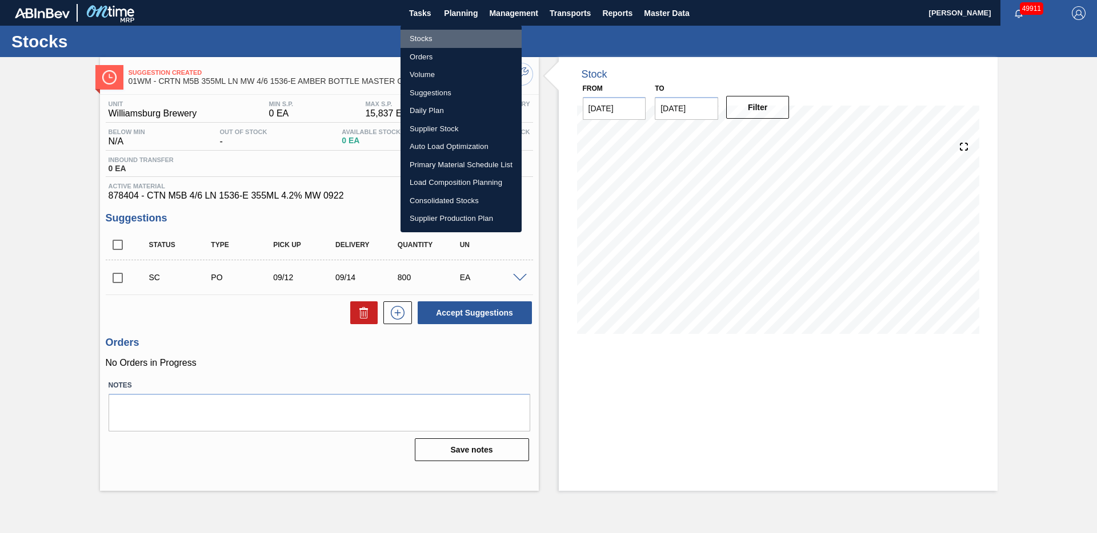
click at [444, 37] on li "Stocks" at bounding box center [460, 39] width 121 height 18
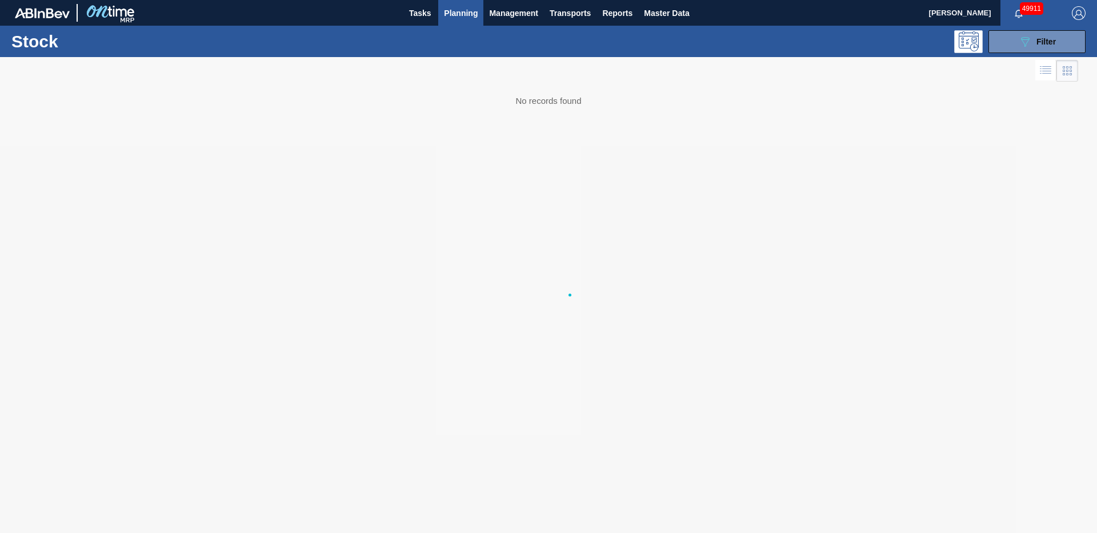
click at [444, 0] on body "Tasks Planning Management Transports Reports Master Data [PERSON_NAME] 49911 Ma…" at bounding box center [548, 0] width 1097 height 0
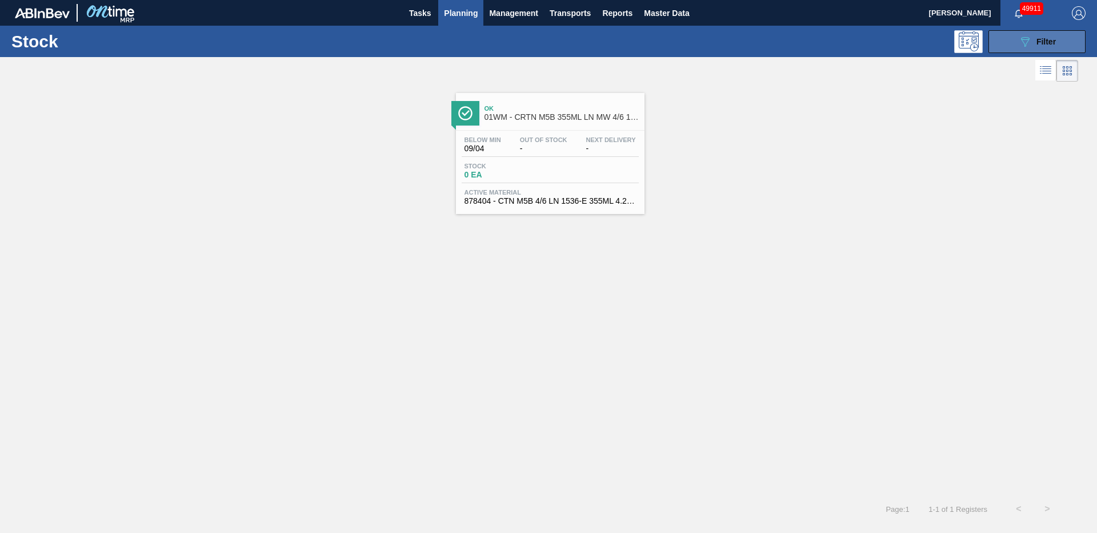
click at [1041, 45] on span "Filter" at bounding box center [1045, 41] width 19 height 9
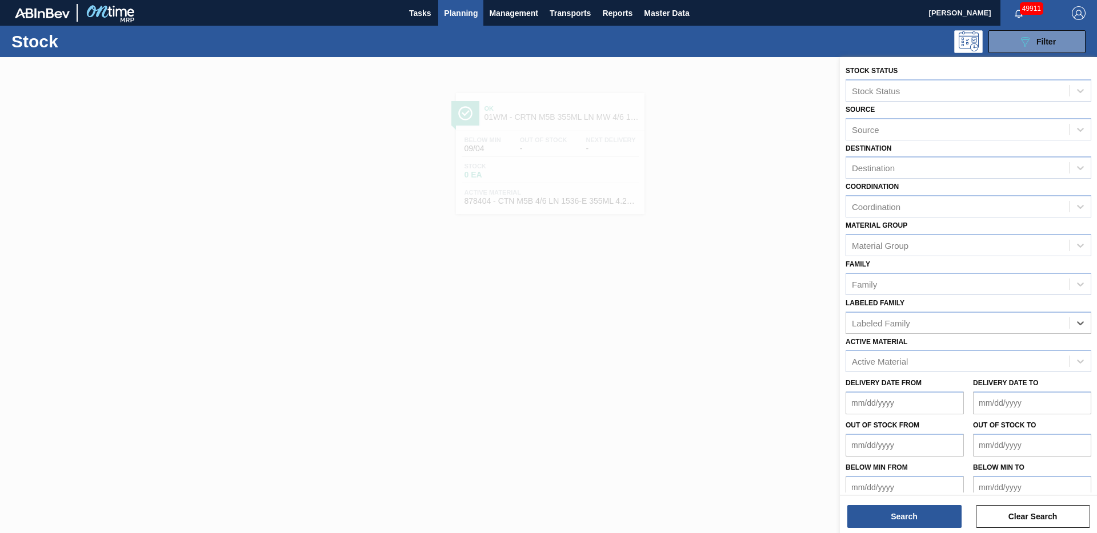
drag, startPoint x: 1061, startPoint y: 332, endPoint x: 1043, endPoint y: 342, distance: 21.0
click at [958, 363] on div "Active Material" at bounding box center [957, 362] width 223 height 17
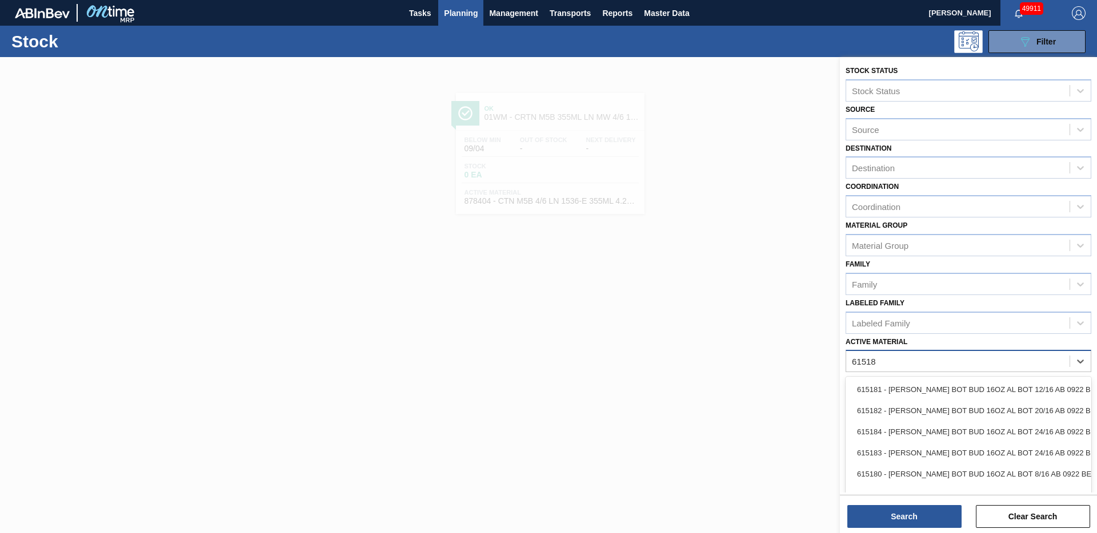
type Material "615189"
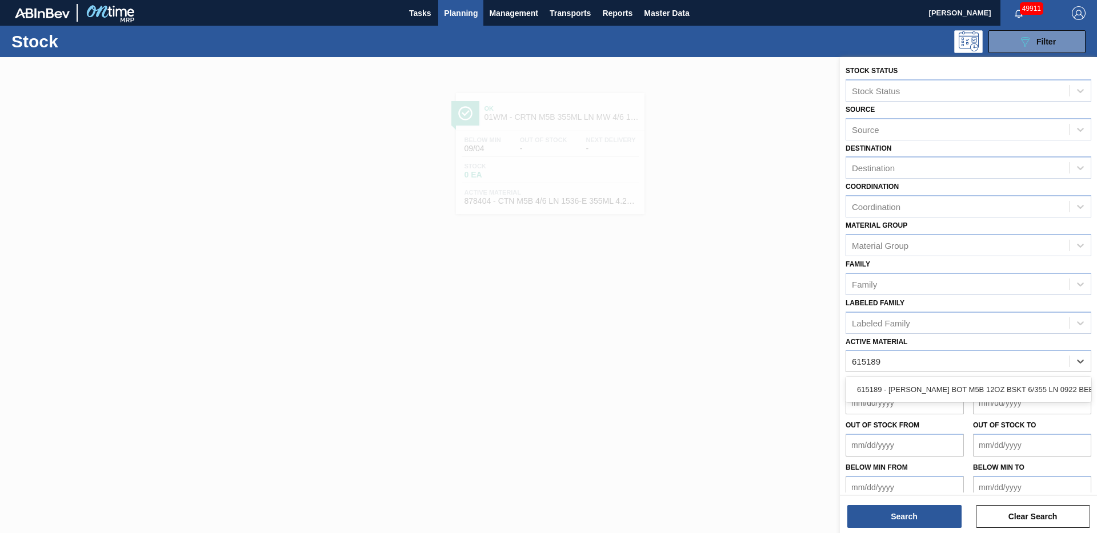
drag, startPoint x: 915, startPoint y: 393, endPoint x: 927, endPoint y: 433, distance: 41.9
click at [915, 393] on div "615189 - [PERSON_NAME] BOT M5B 12OZ BSKT 6/355 LN 0922 BEE" at bounding box center [968, 389] width 246 height 21
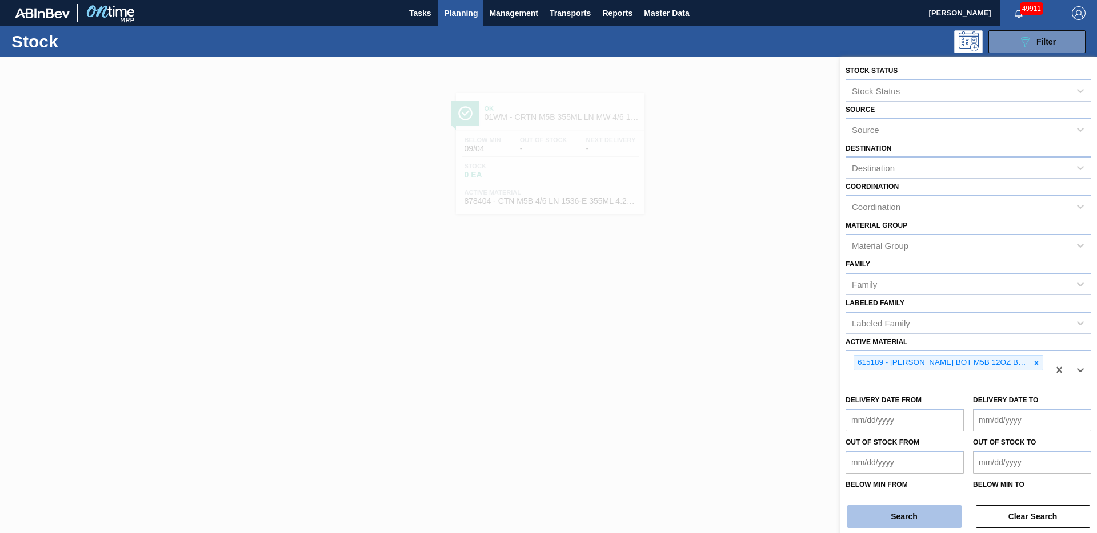
click at [913, 520] on button "Search" at bounding box center [904, 516] width 114 height 23
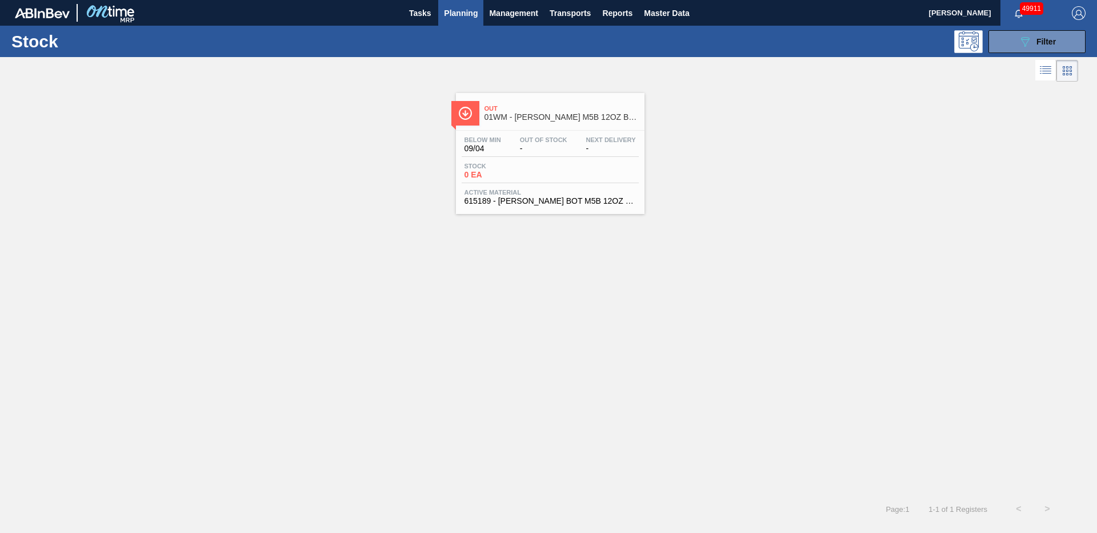
click at [553, 127] on div "Out 01WM - [PERSON_NAME] M5B 12OZ BOT BSKT 6/355 LN AMBER BOTTLE NORTHSTAR EXPO…" at bounding box center [550, 153] width 188 height 121
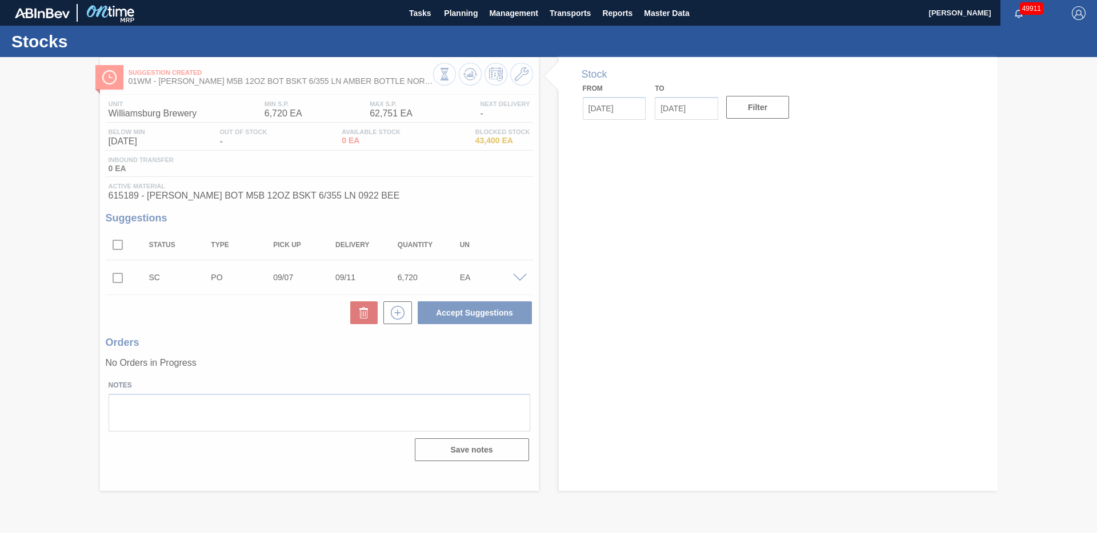
type input "[DATE]"
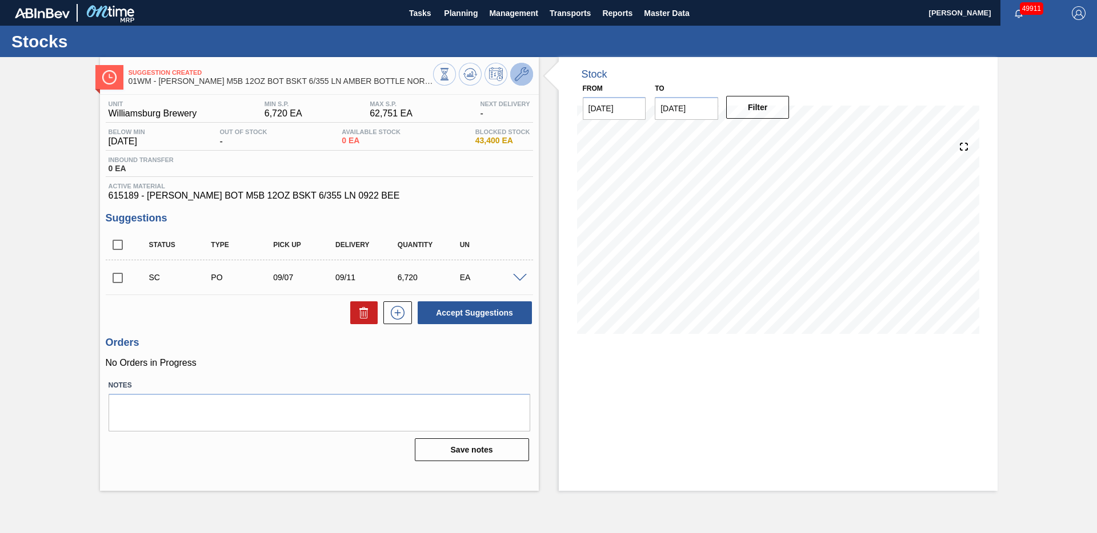
click at [525, 74] on icon at bounding box center [522, 74] width 14 height 14
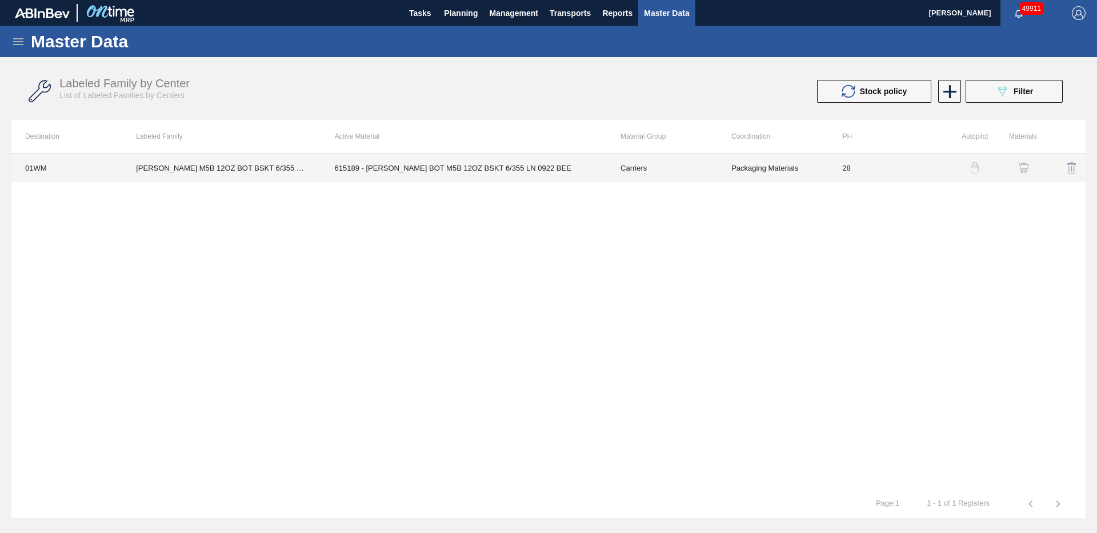
click at [358, 178] on td "615189 - [PERSON_NAME] BOT M5B 12OZ BSKT 6/355 LN 0922 BEE" at bounding box center [464, 168] width 286 height 29
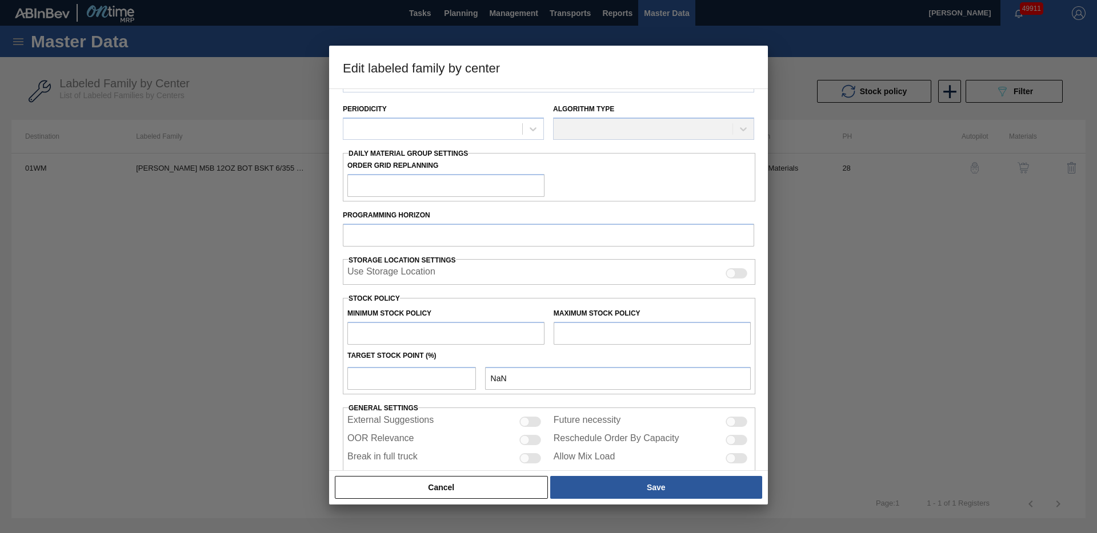
scroll to position [164, 0]
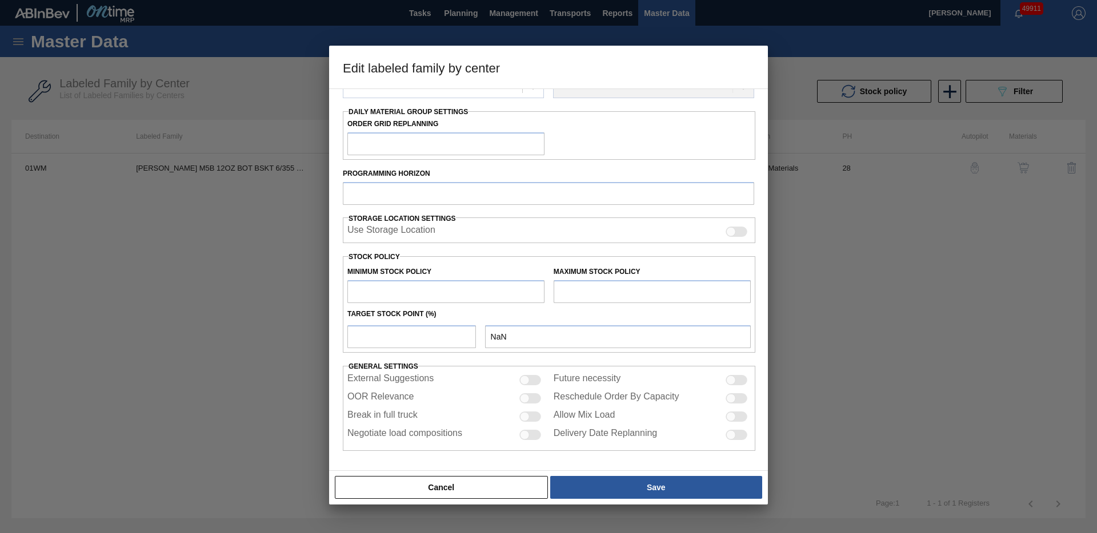
type input "Carriers"
type input "Bottle Carriers"
type input "[PERSON_NAME] M5B 12OZ BOT BSKT 6/355 LN AMBER BOTTLE NORTHSTAR EXPORT"
type input "01WM - Williamsburg Brewery"
type input "28"
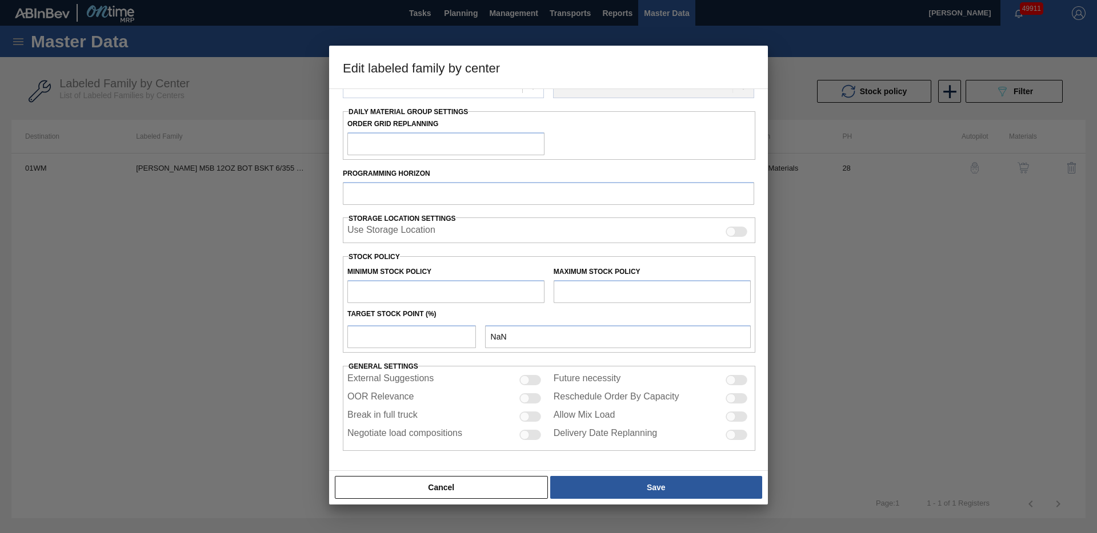
type input "6,720"
type input "62,751"
type input "3"
type input "8,401"
checkbox input "true"
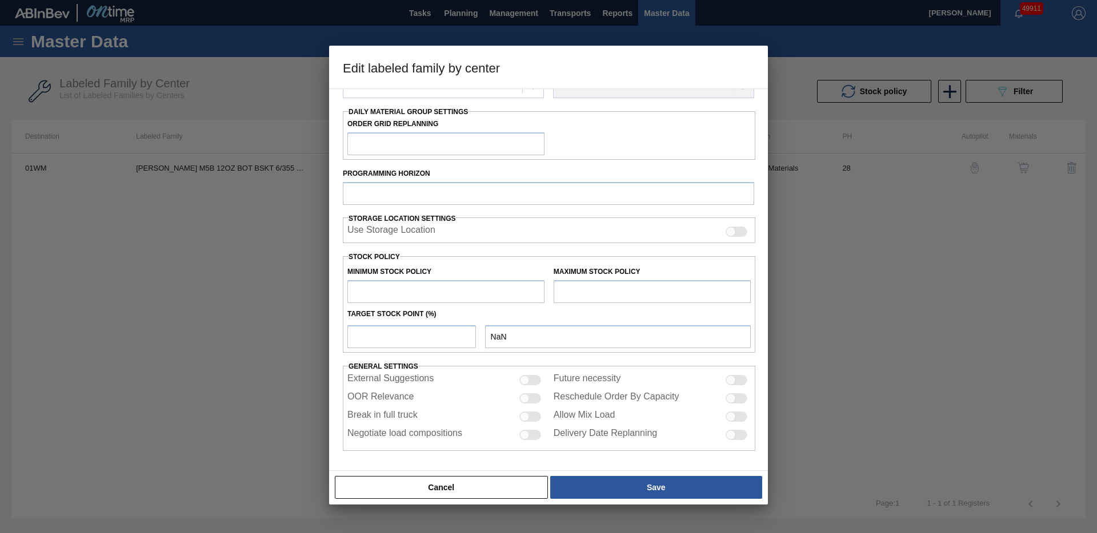
checkbox input "true"
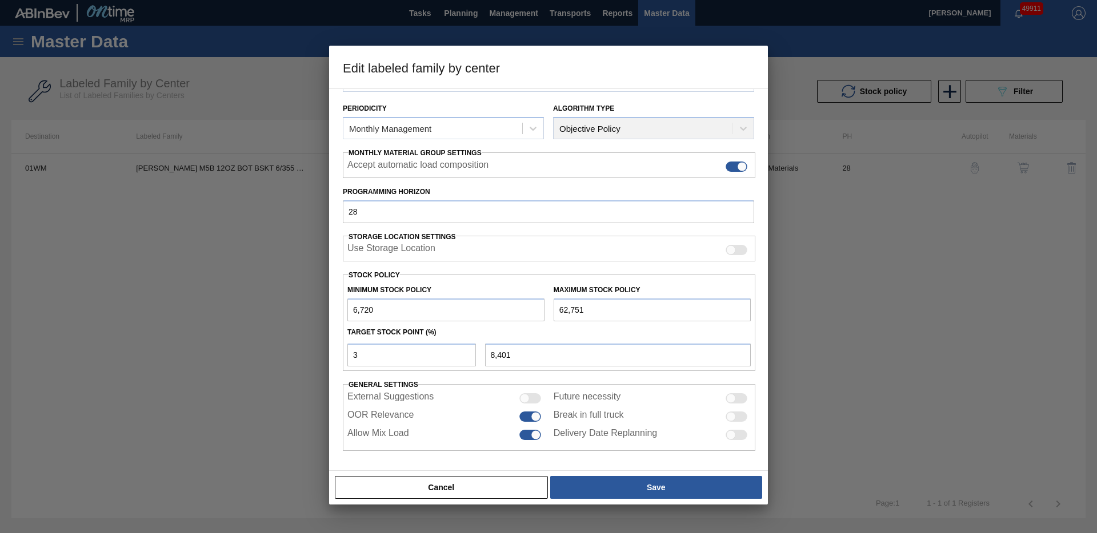
scroll to position [126, 0]
drag, startPoint x: 401, startPoint y: 307, endPoint x: 358, endPoint y: 292, distance: 46.4
click at [334, 307] on div "Material Group Carriers Family Bottle Carriers Labeled Family [PERSON_NAME] M5B…" at bounding box center [548, 280] width 439 height 383
type input "0"
type input "1,883"
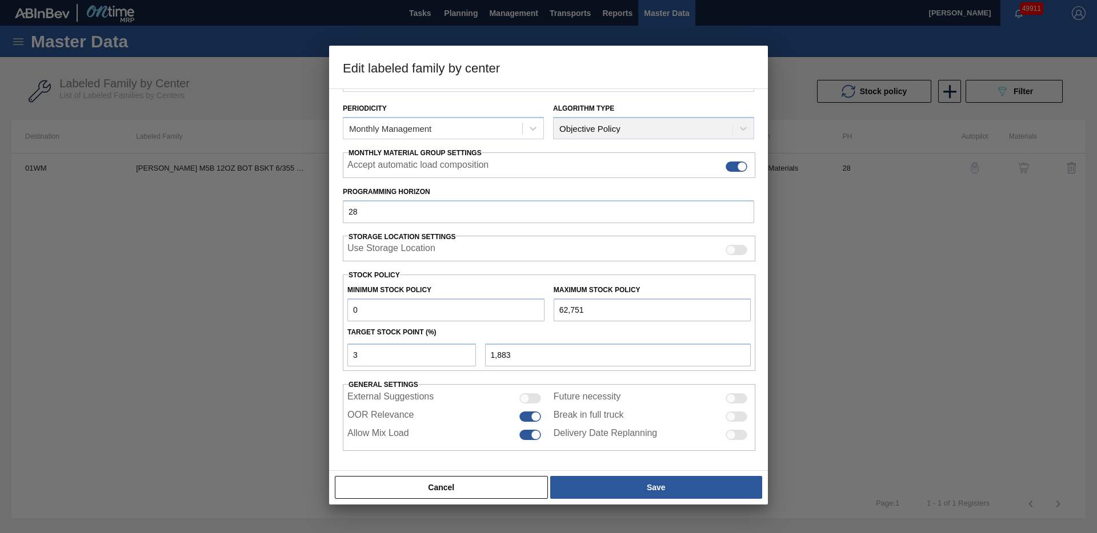
type input "0"
type input "1"
type input "628"
type input "12"
type input "7,530"
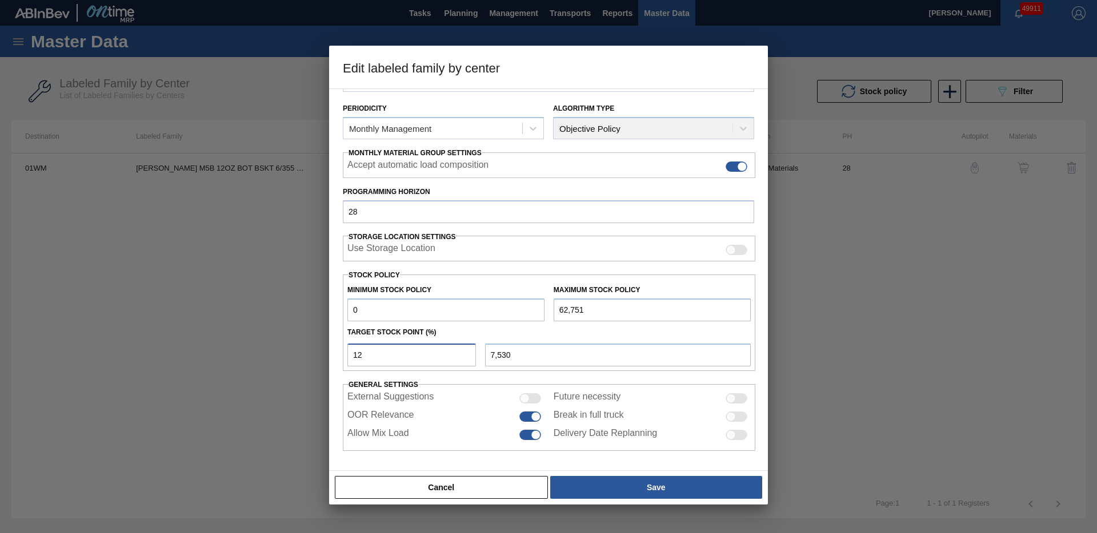
type input "1"
type input "628"
type input "11"
type input "6,903"
type input "1"
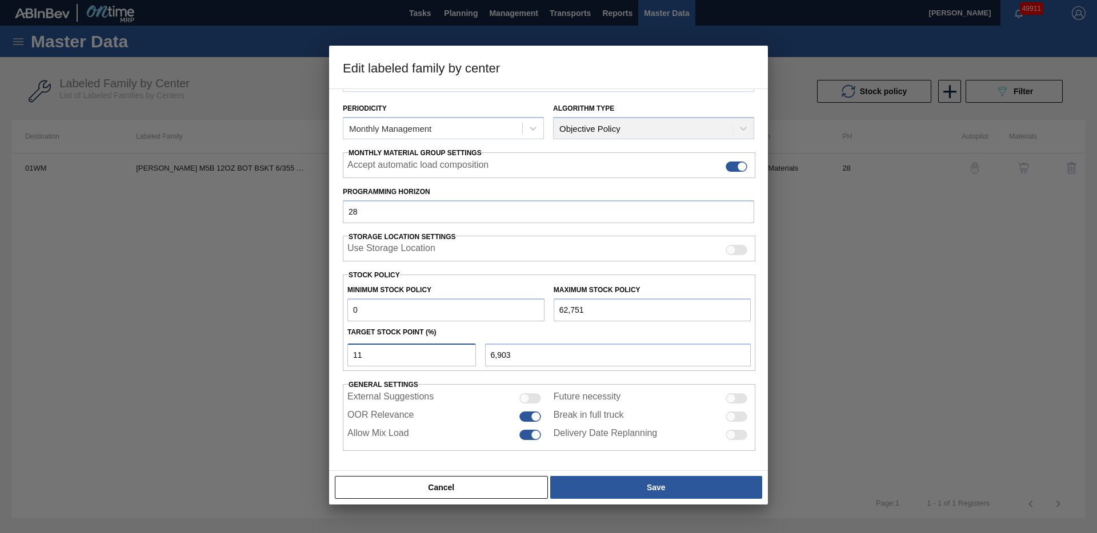
type input "628"
type input "10"
type input "6,275"
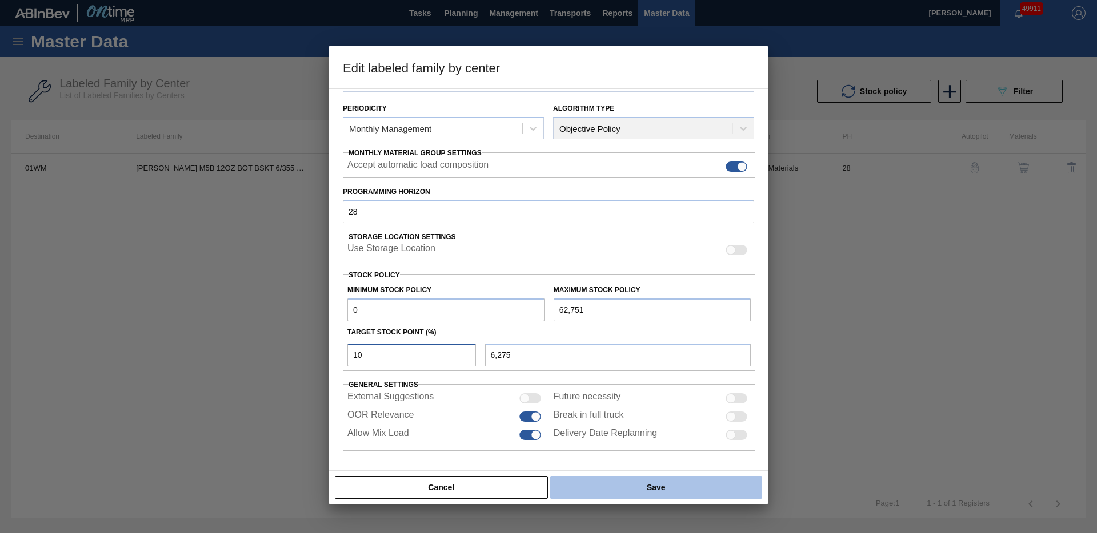
type input "10"
click at [609, 481] on button "Save" at bounding box center [656, 487] width 212 height 23
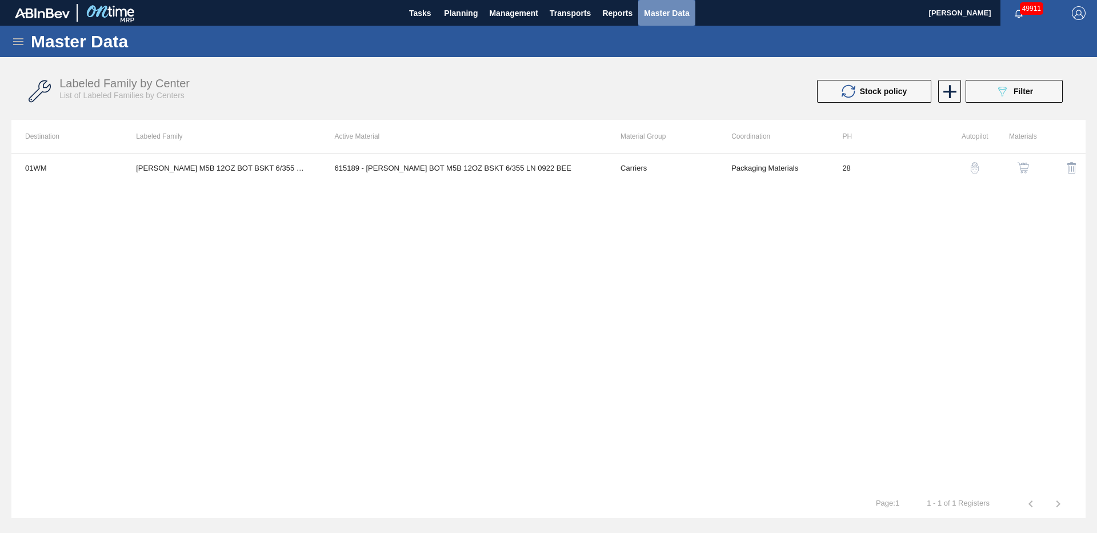
click at [684, 10] on span "Master Data" at bounding box center [666, 13] width 45 height 14
click at [1002, 95] on icon "089F7B8B-B2A5-4AFE-B5C0-19BA573D28AC" at bounding box center [1002, 92] width 14 height 14
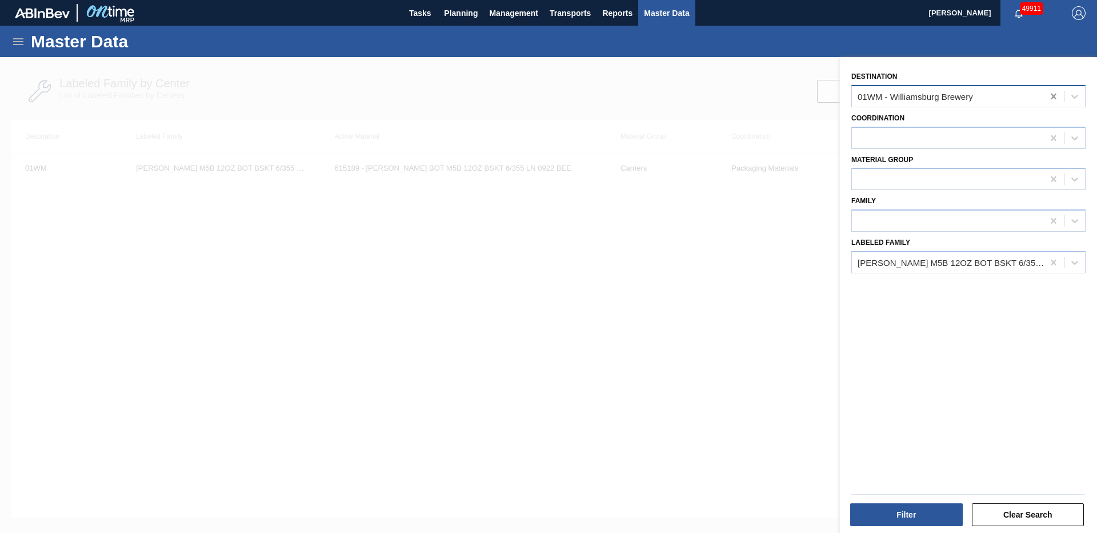
click at [1059, 95] on div at bounding box center [1053, 96] width 21 height 21
click at [1052, 93] on icon at bounding box center [1052, 96] width 11 height 11
drag, startPoint x: 1048, startPoint y: 97, endPoint x: 1044, endPoint y: 168, distance: 72.1
click at [1048, 97] on icon at bounding box center [1052, 96] width 11 height 11
click at [1053, 264] on icon at bounding box center [1052, 262] width 11 height 11
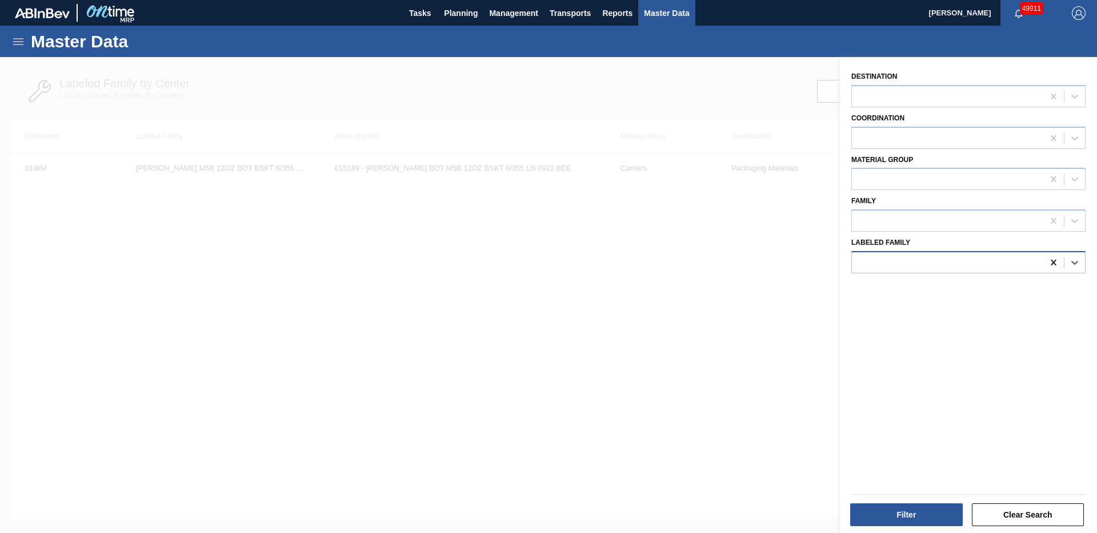
paste Family "[PERSON_NAME] 12OZ CAN TWNSTK 30/12 CAN"
type Family "[PERSON_NAME] 12OZ CAN TWNSTK 30/12 CAN"
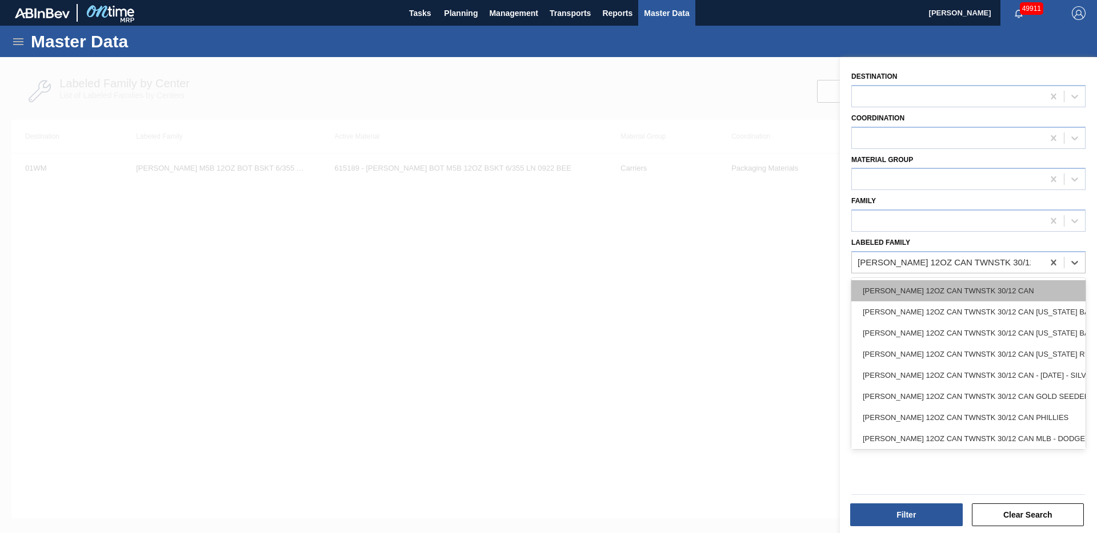
click at [961, 295] on div "[PERSON_NAME] 12OZ CAN TWNSTK 30/12 CAN" at bounding box center [968, 290] width 234 height 21
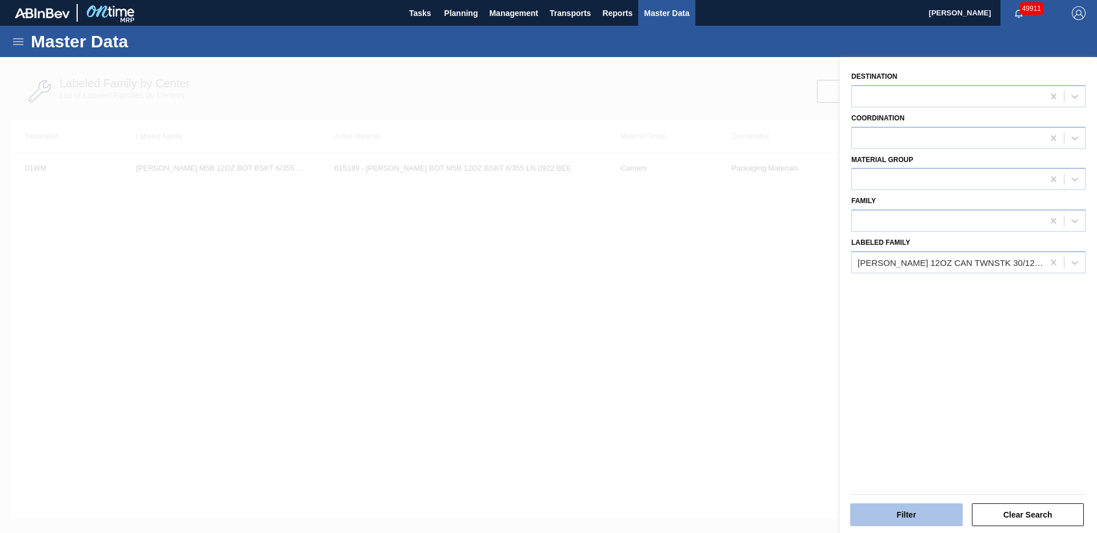
click at [903, 516] on button "Filter" at bounding box center [906, 515] width 113 height 23
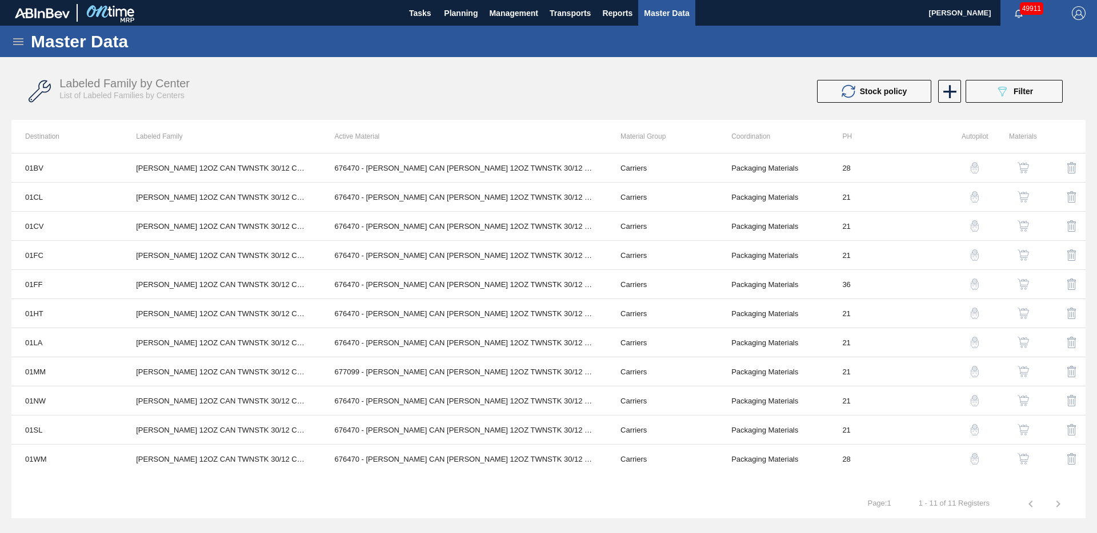
click at [1021, 371] on img "button" at bounding box center [1022, 371] width 11 height 11
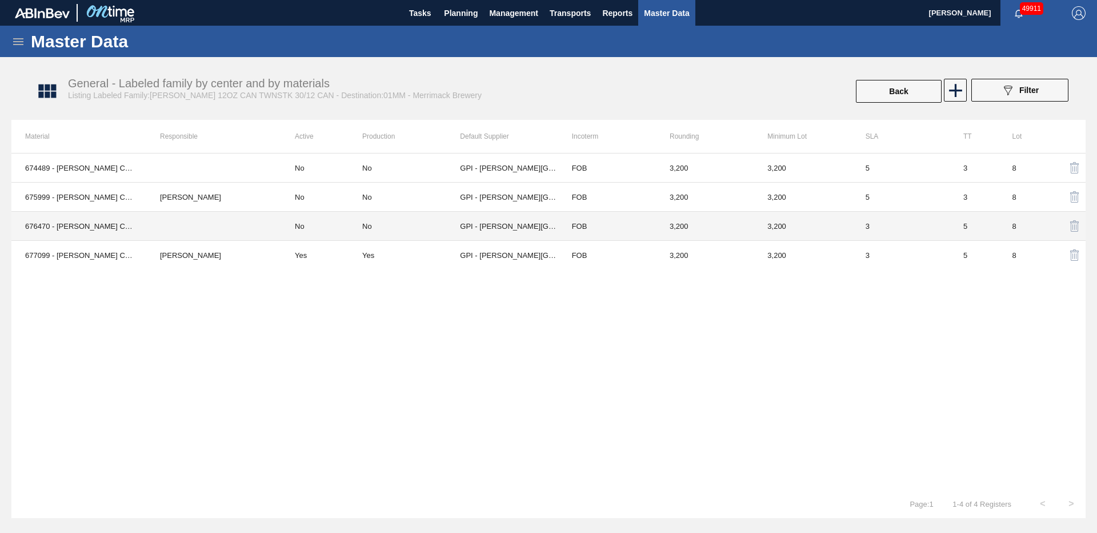
click at [897, 226] on td "3" at bounding box center [901, 226] width 98 height 29
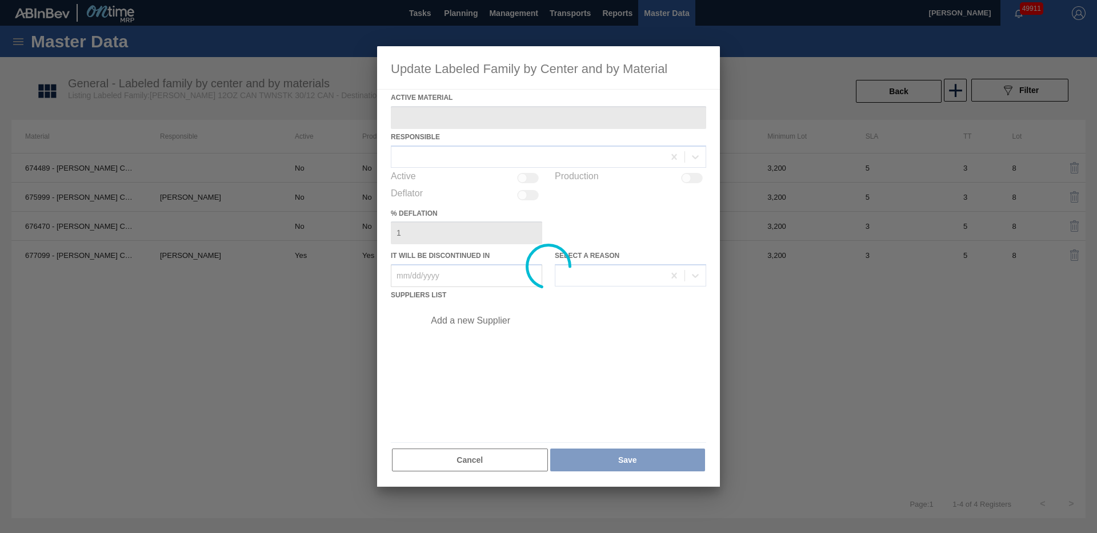
type Material "676470 - [PERSON_NAME] CAN [PERSON_NAME] 12OZ TWNSTK 30/12 CAN 0922"
type in "[DATE]"
click at [687, 178] on div at bounding box center [548, 266] width 343 height 441
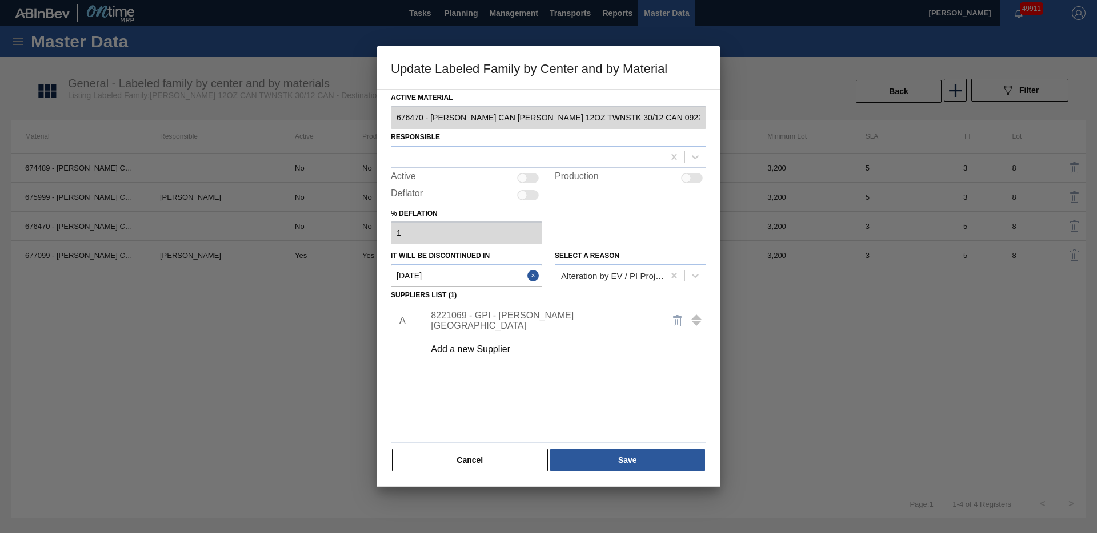
click at [682, 180] on div at bounding box center [686, 178] width 10 height 10
checkbox input "true"
click at [623, 459] on button "Save" at bounding box center [627, 460] width 155 height 23
